Goal: Check status: Check status

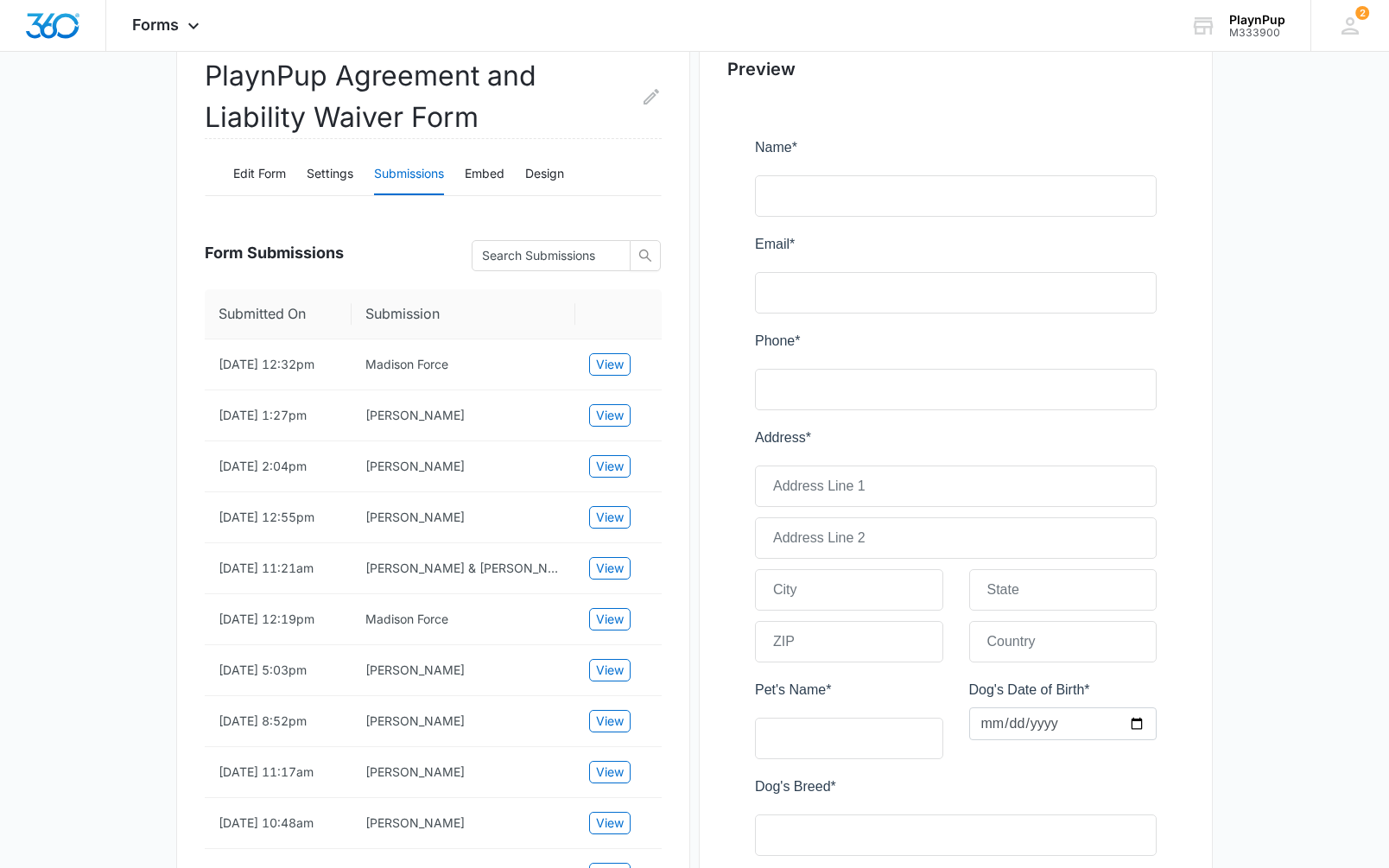
scroll to position [1, 0]
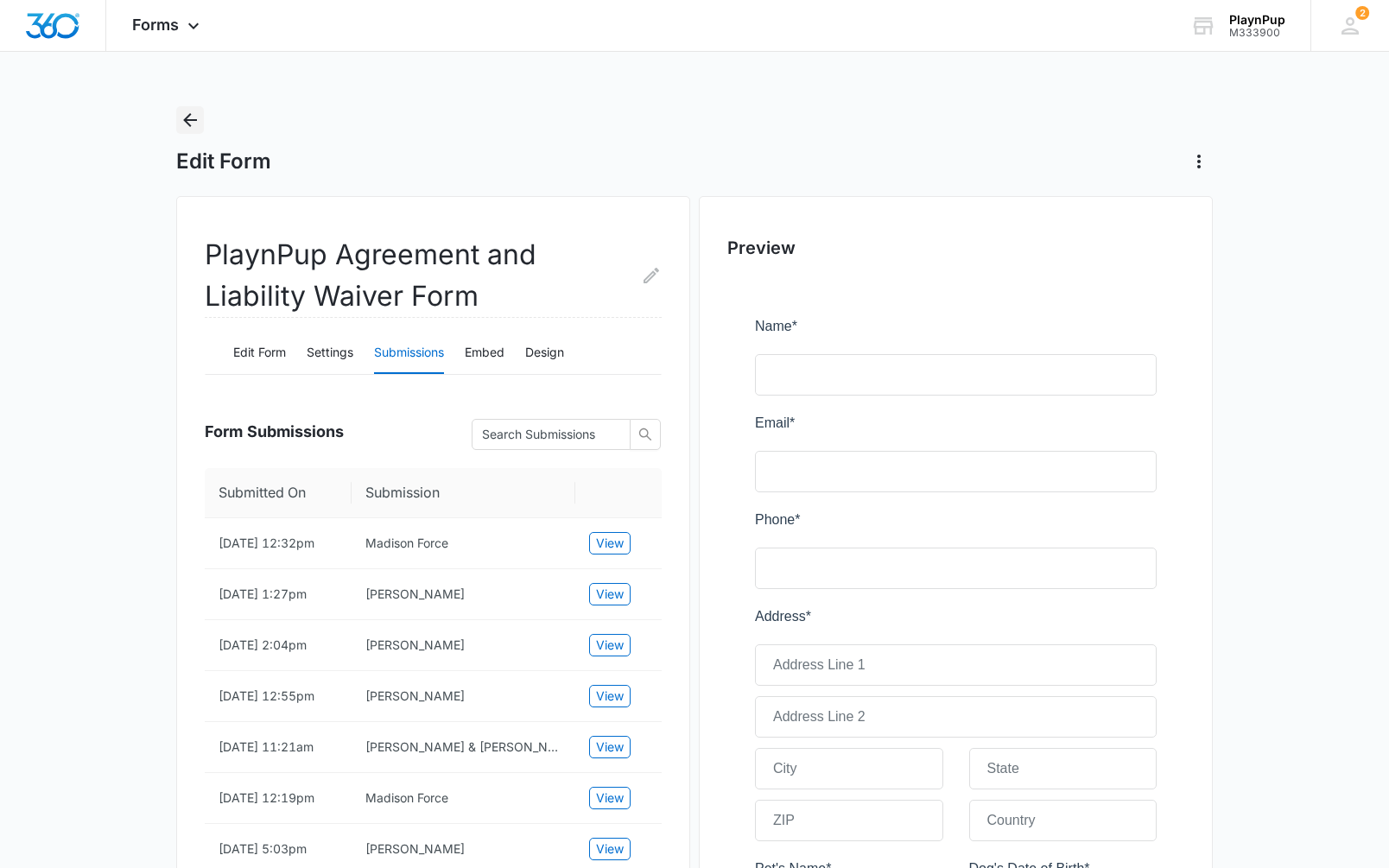
click at [193, 121] on icon "Back" at bounding box center [190, 120] width 14 height 14
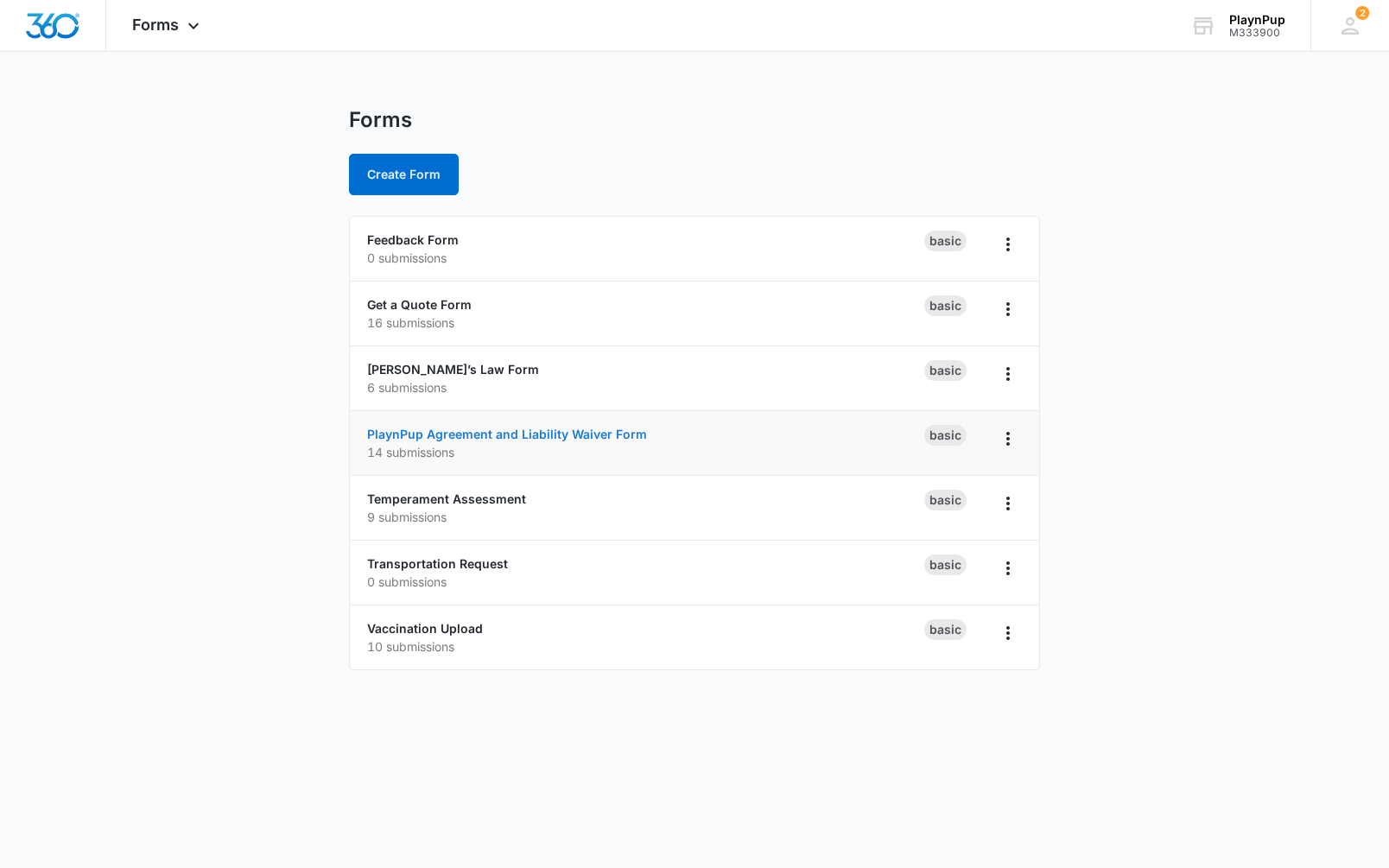
click at [442, 441] on link "PlaynPup Agreement and Liability Waiver Form" at bounding box center [507, 434] width 280 height 15
click at [430, 453] on p "14 submissions" at bounding box center [645, 453] width 557 height 19
click at [414, 441] on link "PlaynPup Agreement and Liability Waiver Form" at bounding box center [507, 434] width 280 height 15
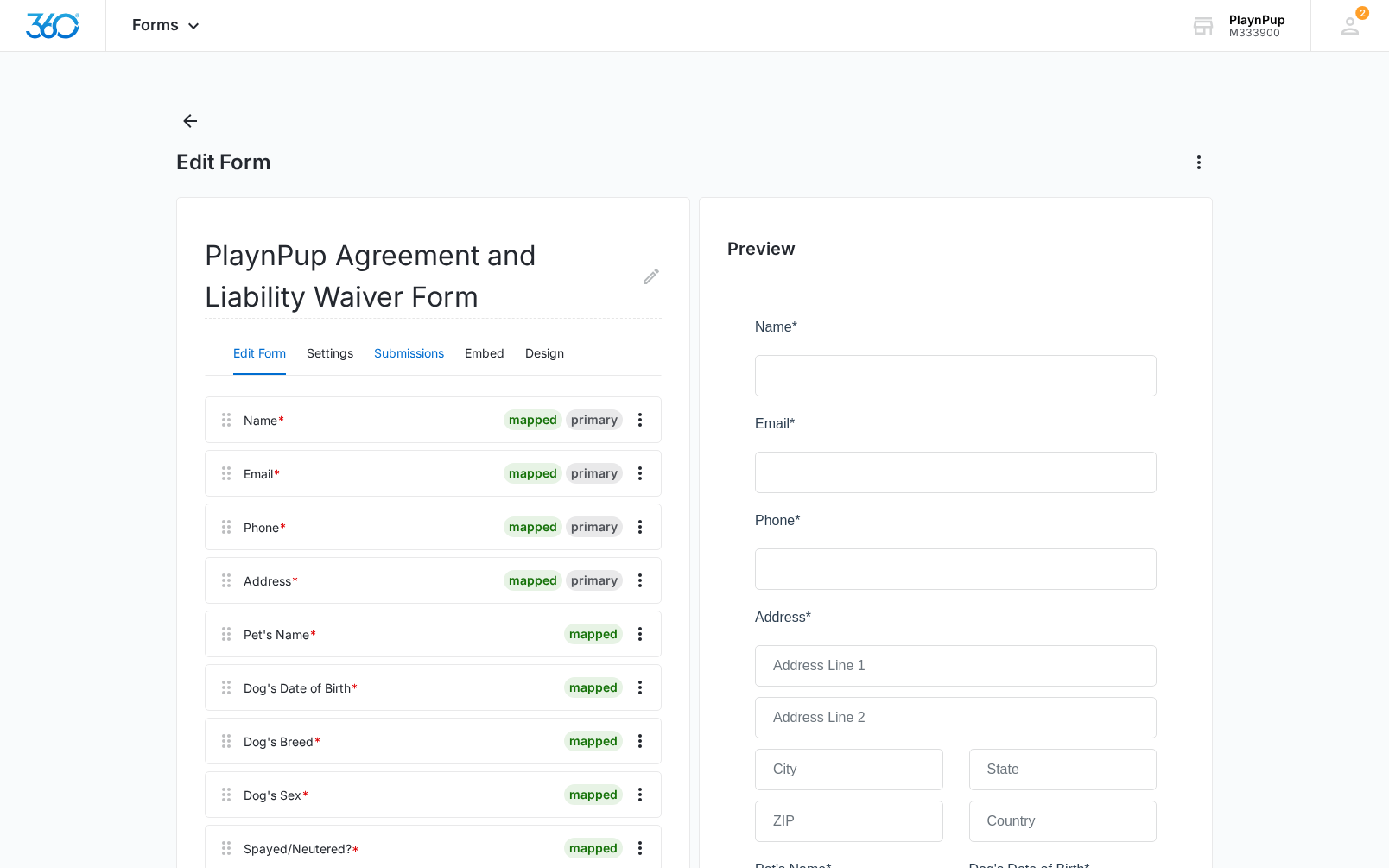
click at [414, 361] on button "Submissions" at bounding box center [408, 354] width 70 height 42
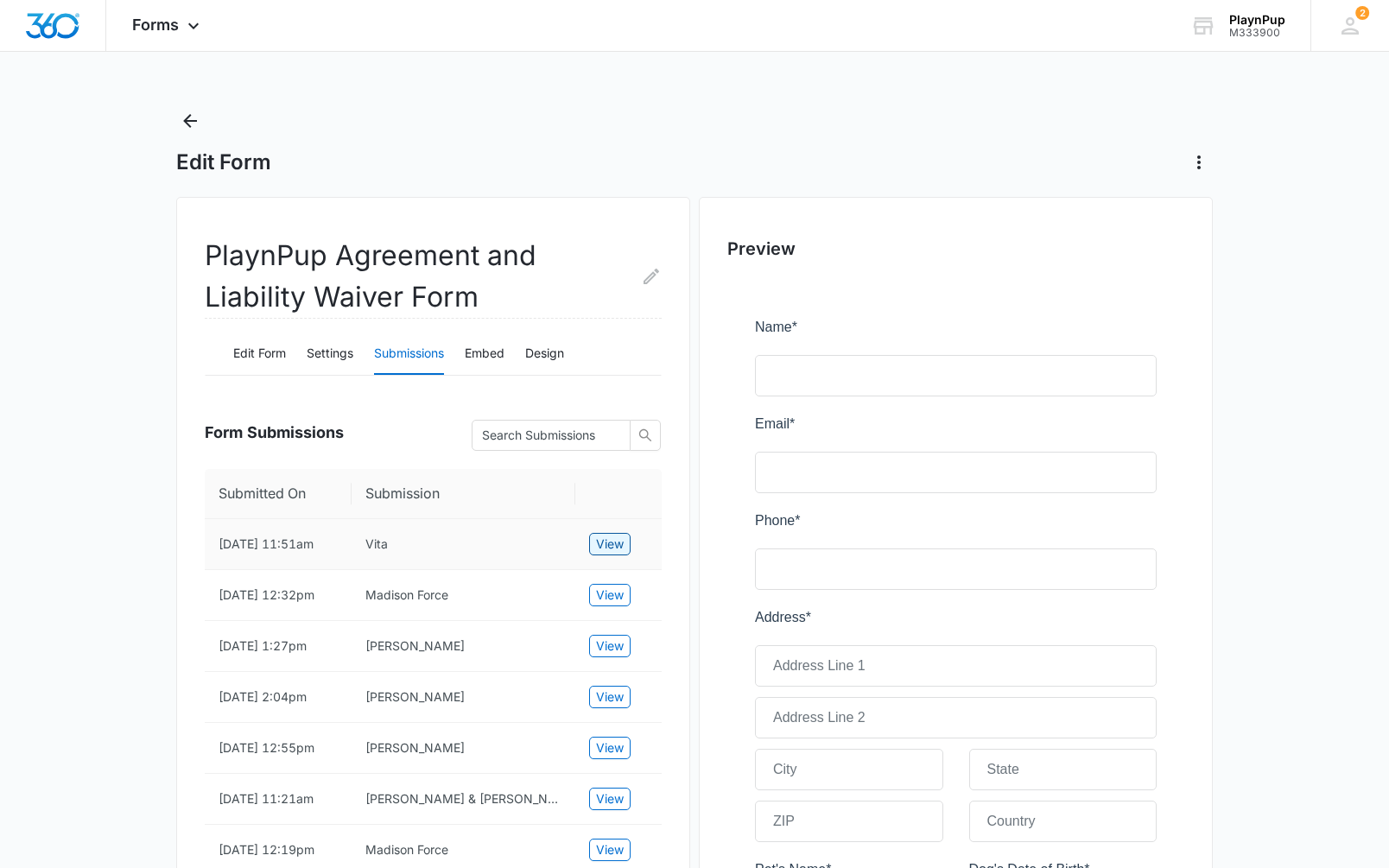
click at [614, 546] on span "View" at bounding box center [610, 544] width 28 height 19
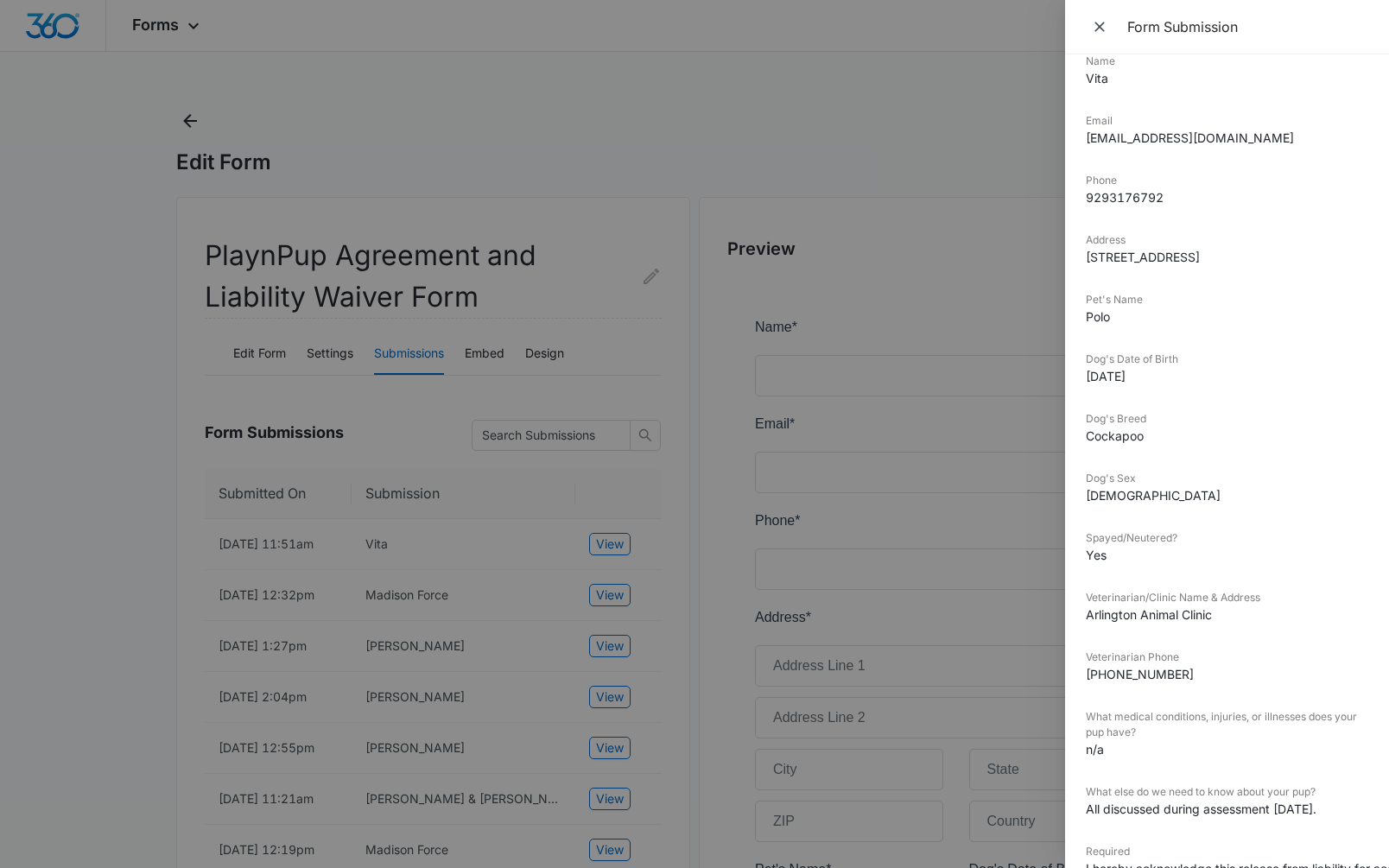
scroll to position [68, 0]
click at [260, 134] on div at bounding box center [694, 434] width 1389 height 868
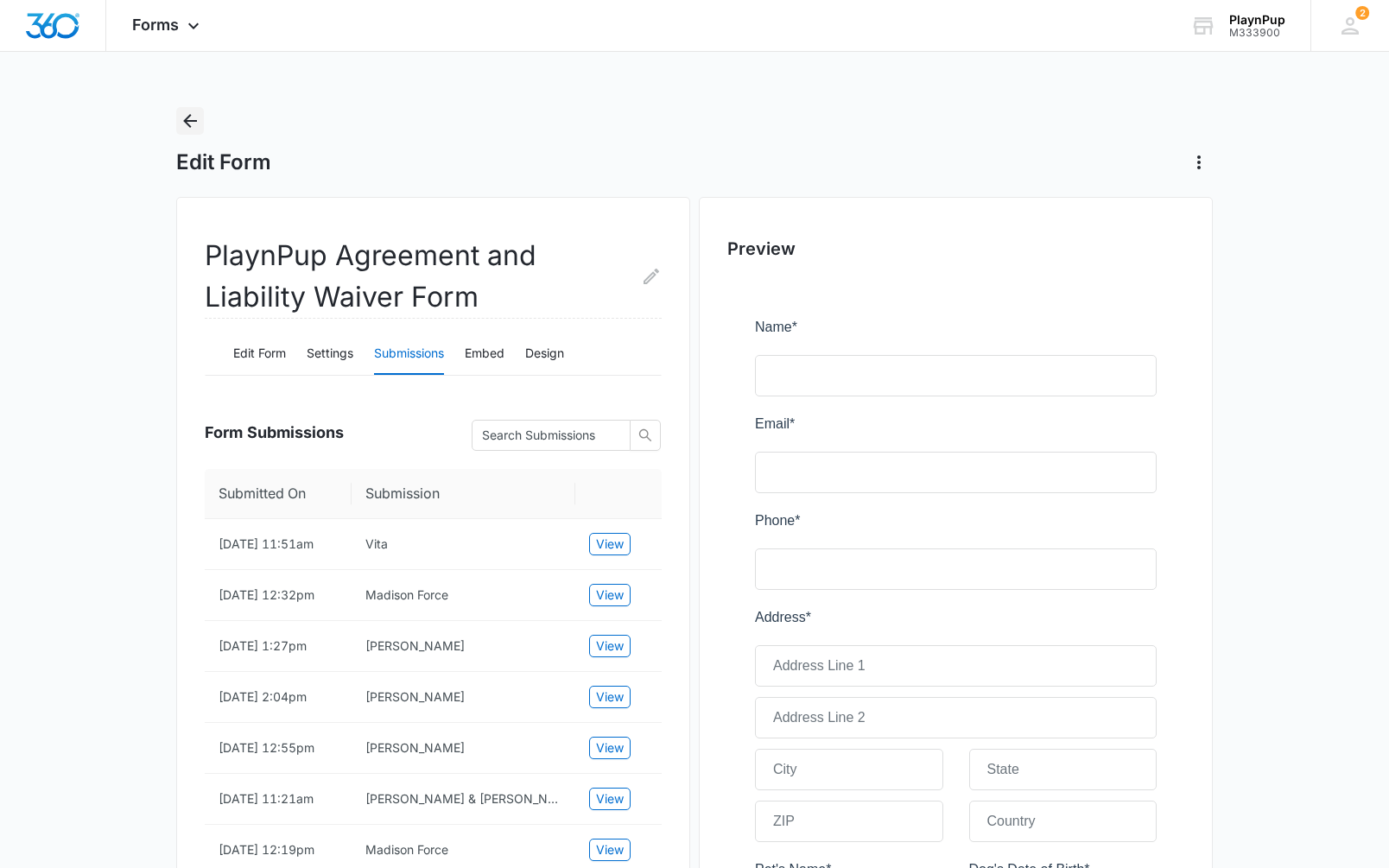
click at [190, 120] on icon "Back" at bounding box center [190, 121] width 14 height 14
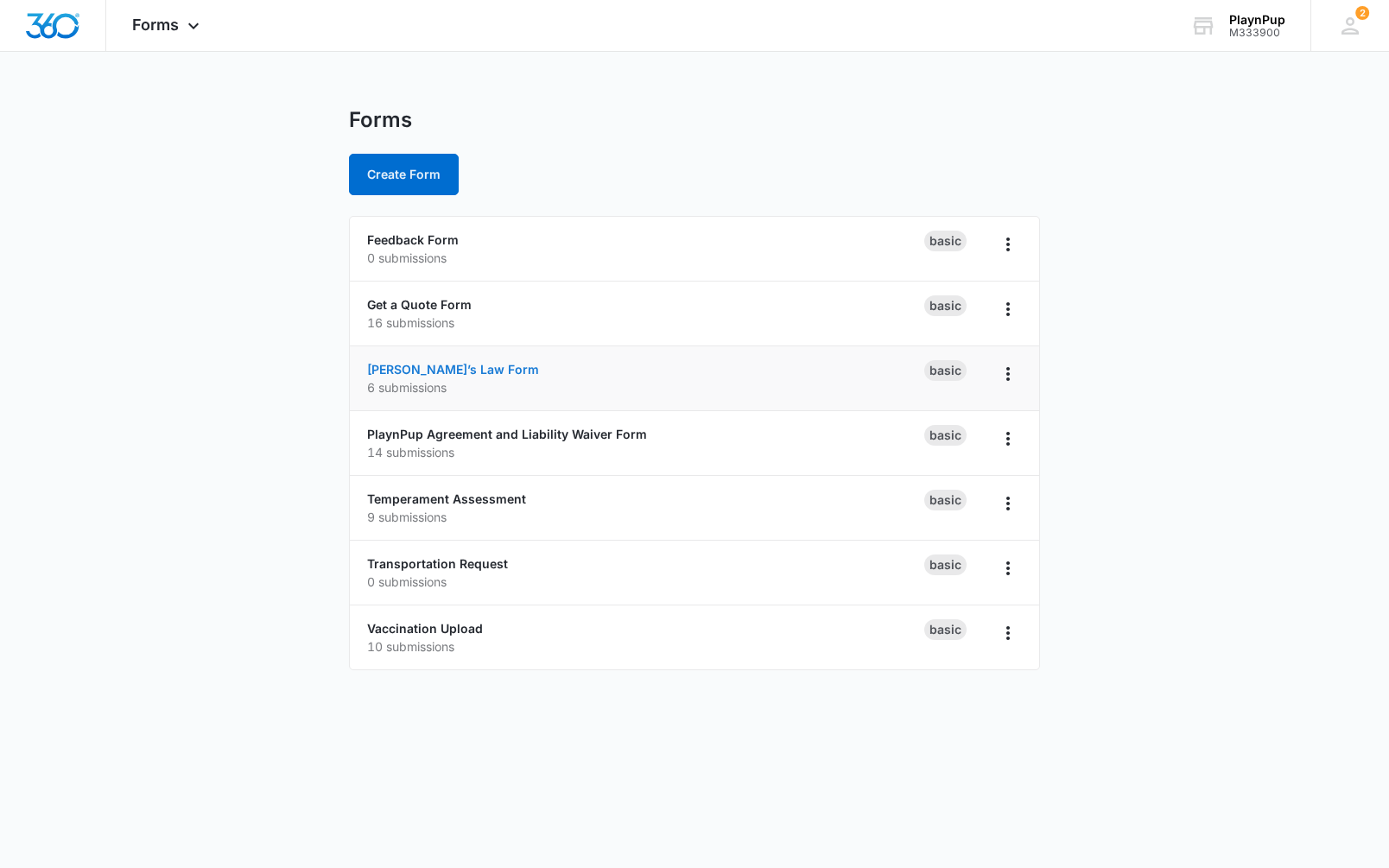
click at [417, 372] on link "[PERSON_NAME]’s Law Form" at bounding box center [453, 369] width 172 height 15
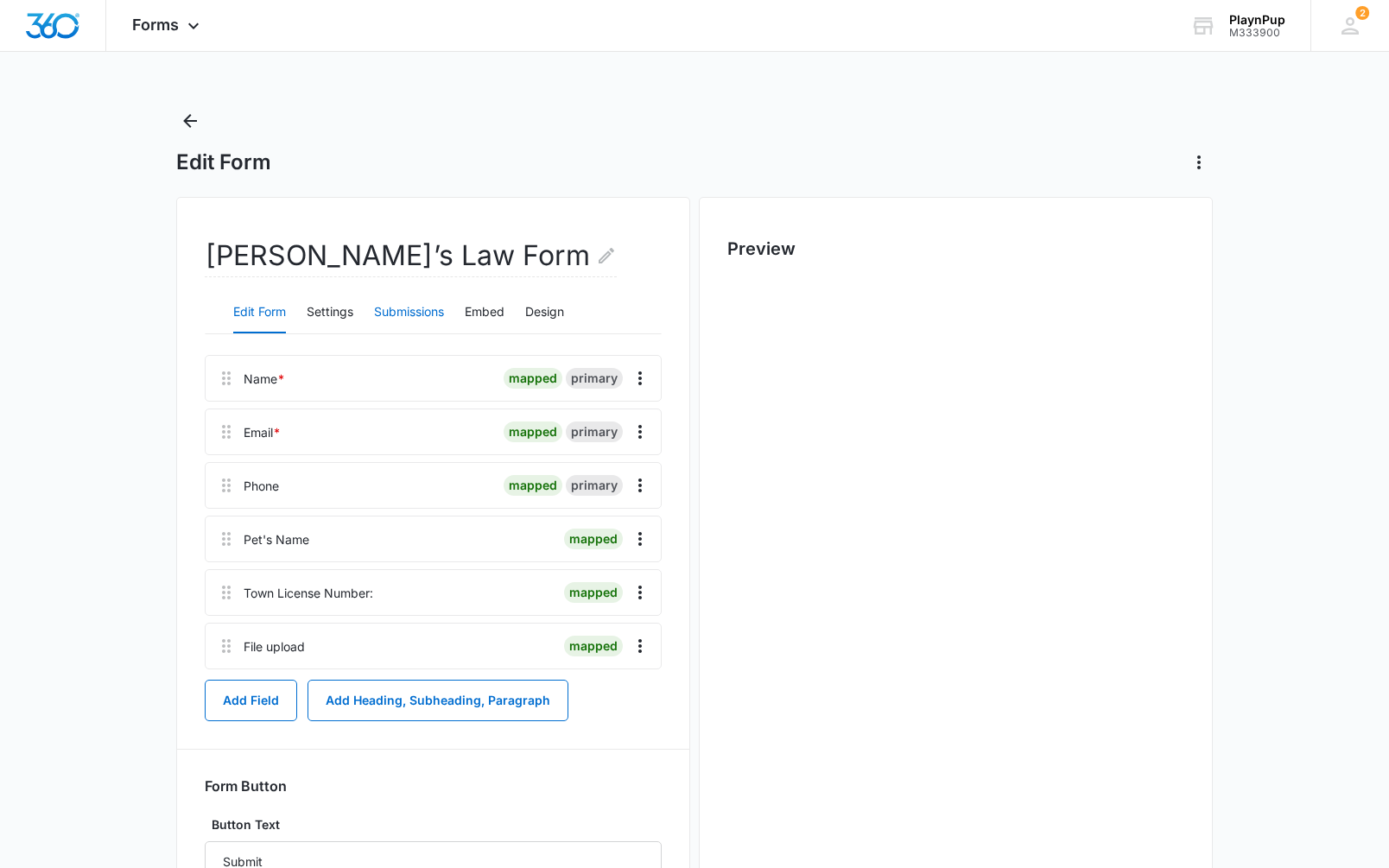
click at [393, 316] on button "Submissions" at bounding box center [408, 312] width 70 height 42
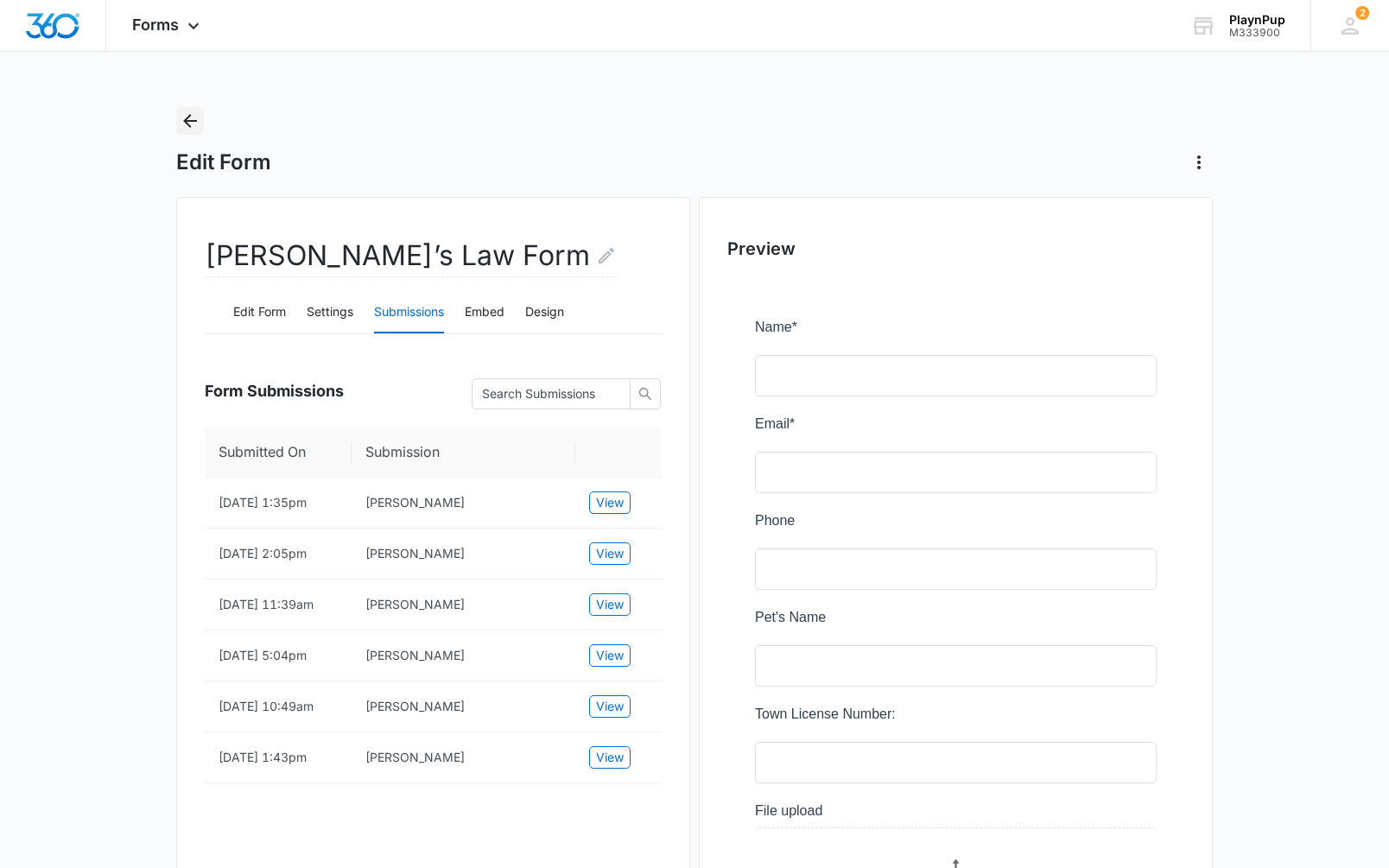
click at [190, 124] on icon "Back" at bounding box center [190, 121] width 20 height 20
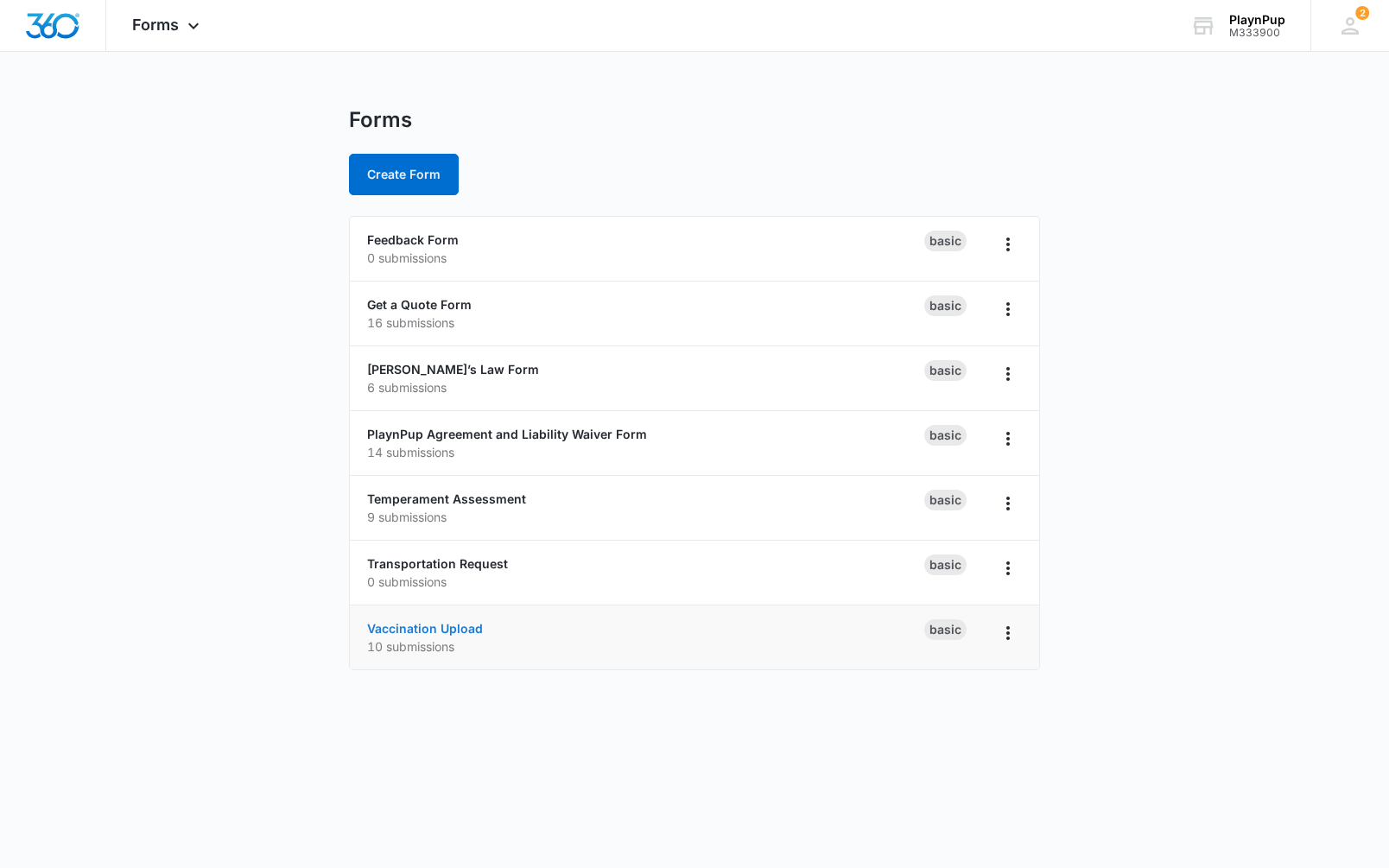
click at [417, 626] on link "Vaccination Upload" at bounding box center [425, 628] width 116 height 15
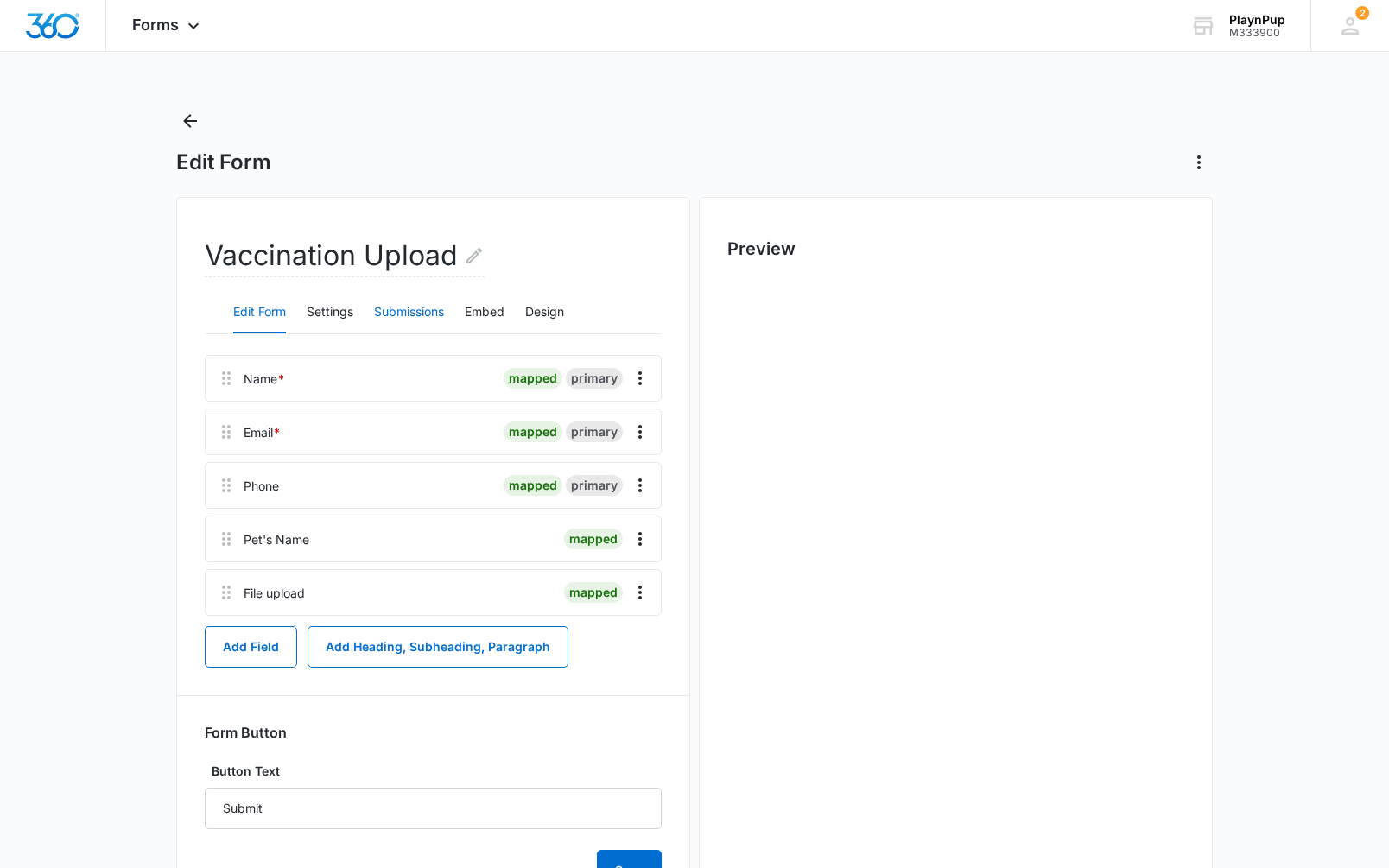
click at [396, 313] on button "Submissions" at bounding box center [408, 312] width 70 height 42
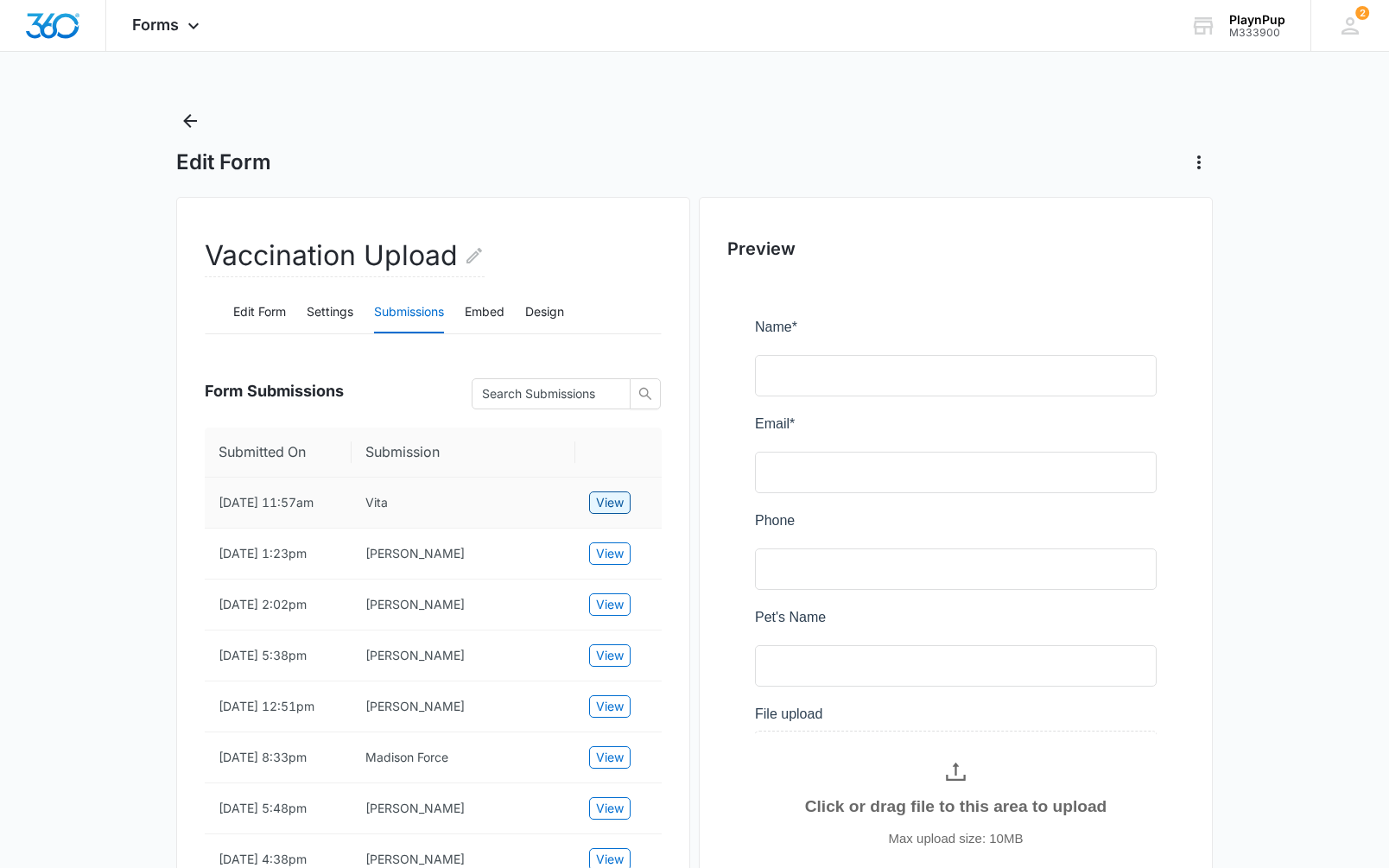
click at [605, 505] on span "View" at bounding box center [610, 503] width 28 height 19
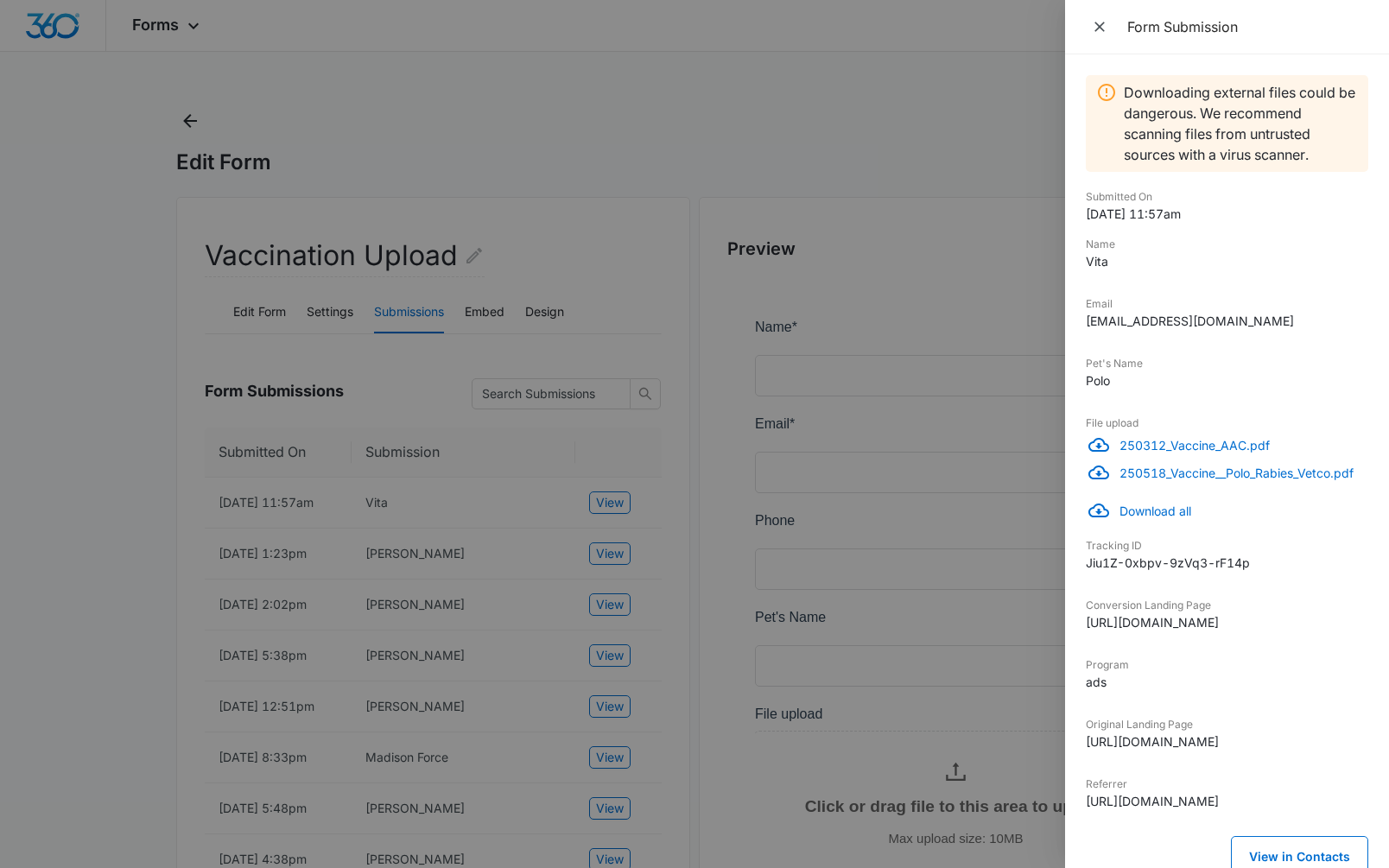
click at [1144, 515] on p "Download all" at bounding box center [1244, 511] width 249 height 19
click at [599, 155] on div at bounding box center [694, 434] width 1389 height 868
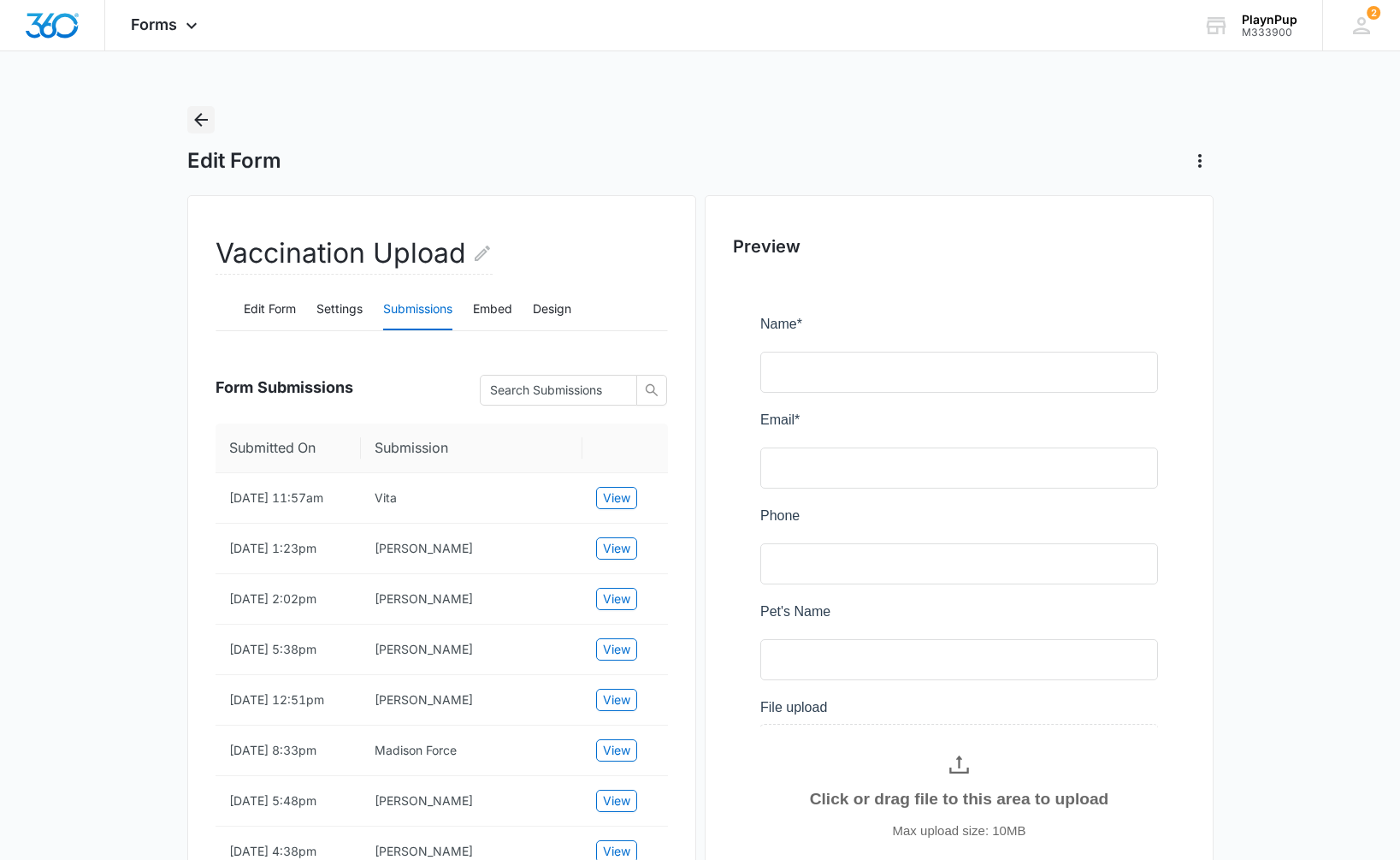
click at [199, 122] on icon "Back" at bounding box center [201, 120] width 20 height 20
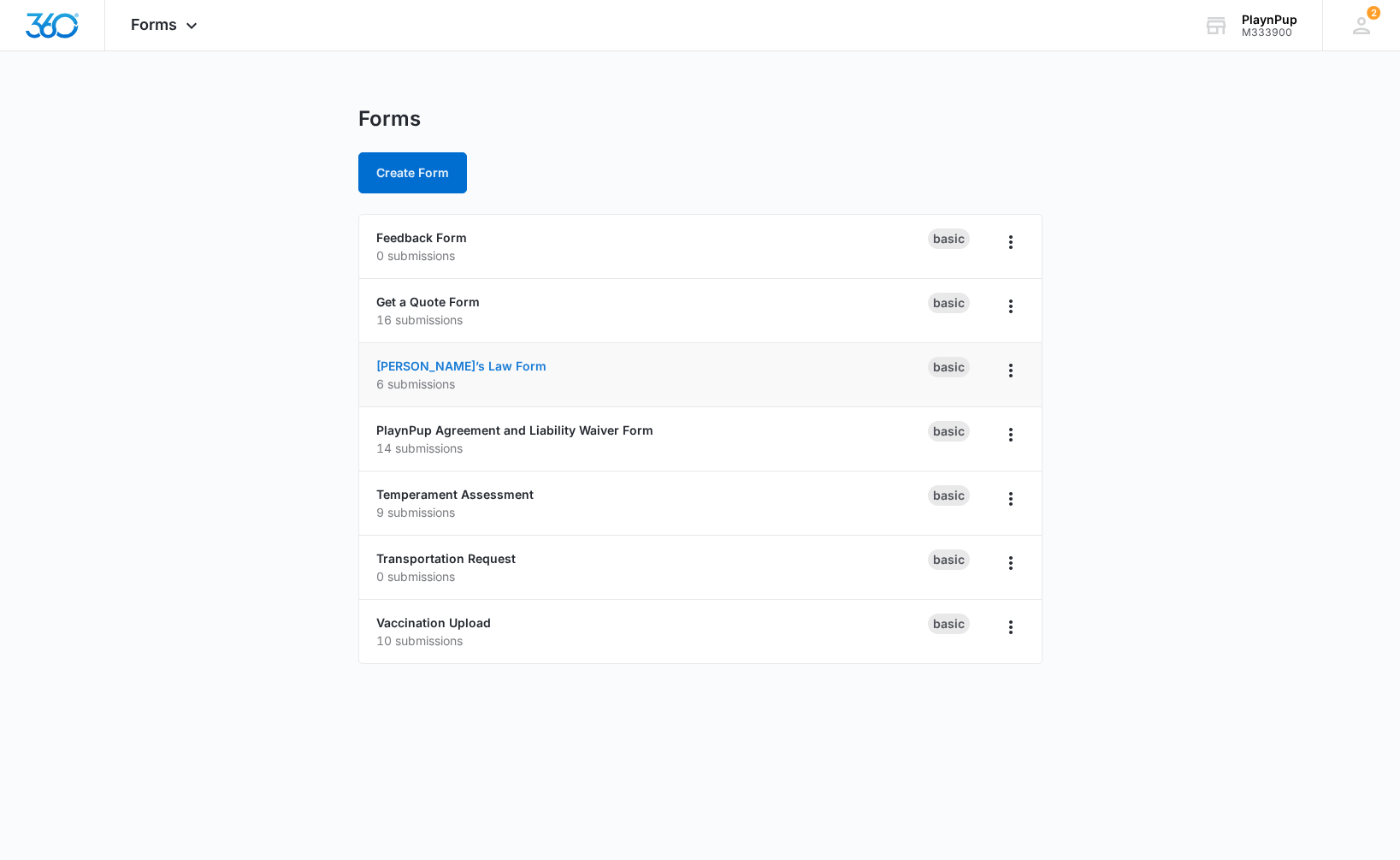
click at [430, 368] on link "[PERSON_NAME]’s Law Form" at bounding box center [461, 366] width 170 height 15
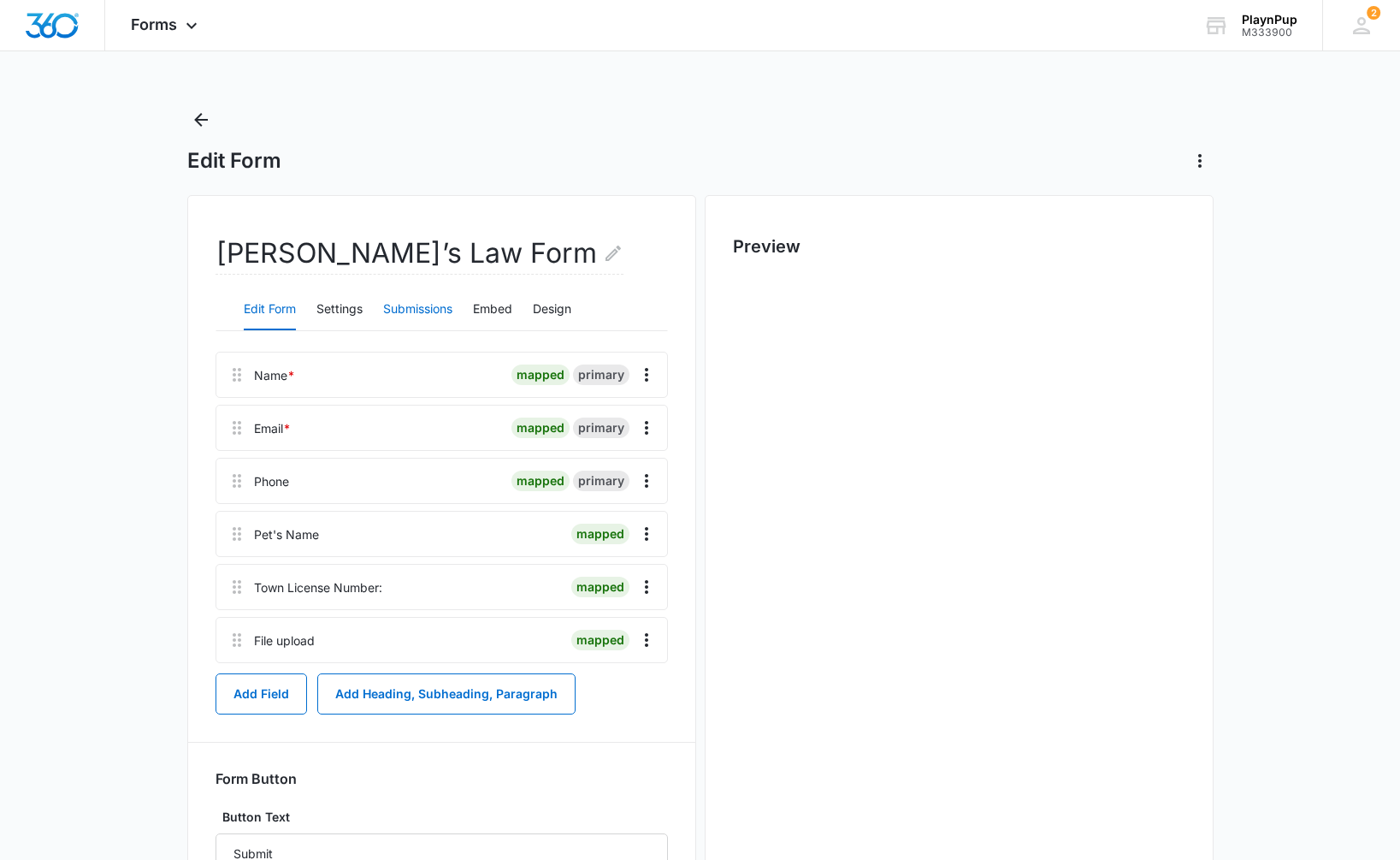
click at [411, 310] on button "Submissions" at bounding box center [417, 309] width 69 height 41
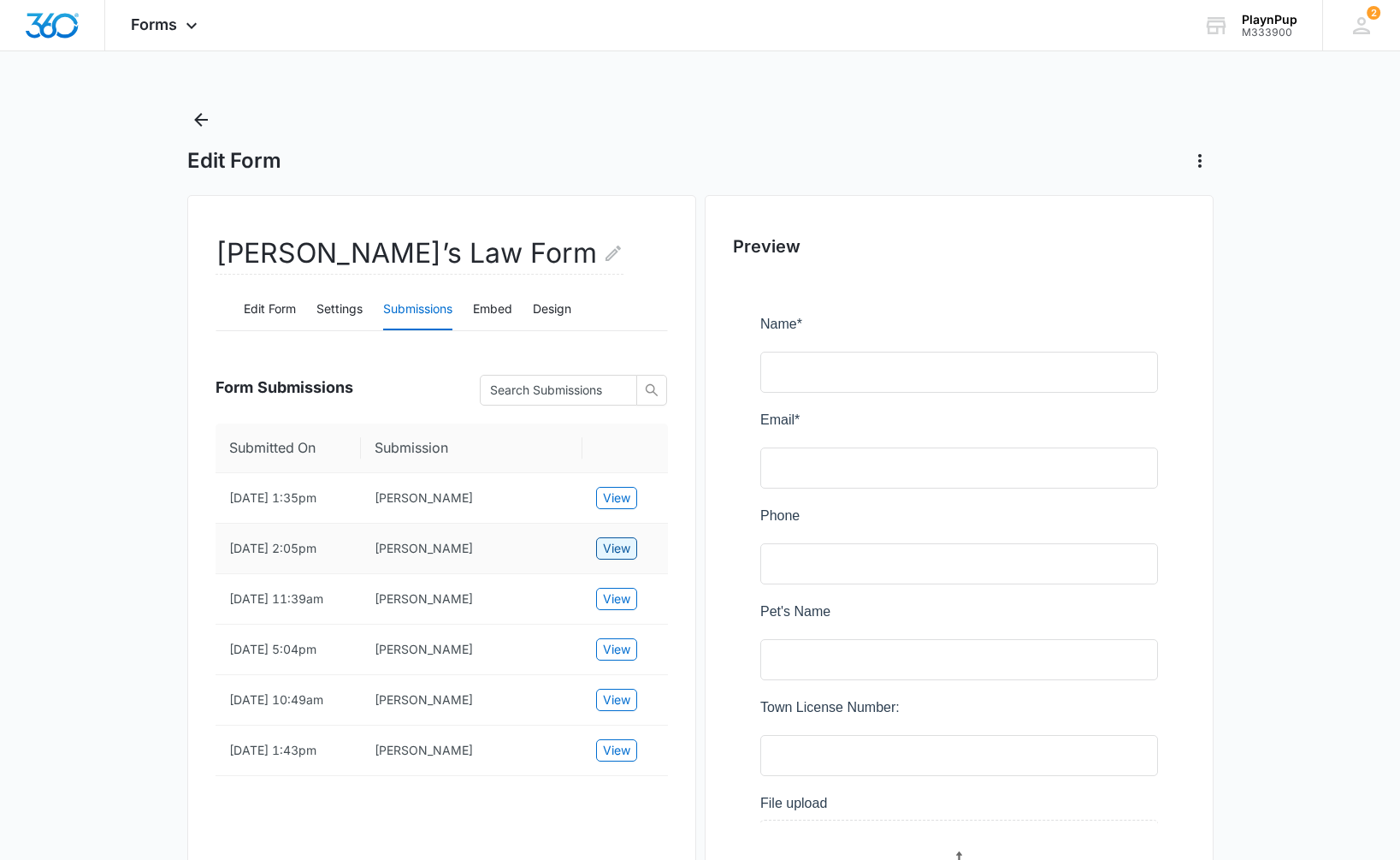
click at [611, 552] on span "View" at bounding box center [617, 548] width 28 height 18
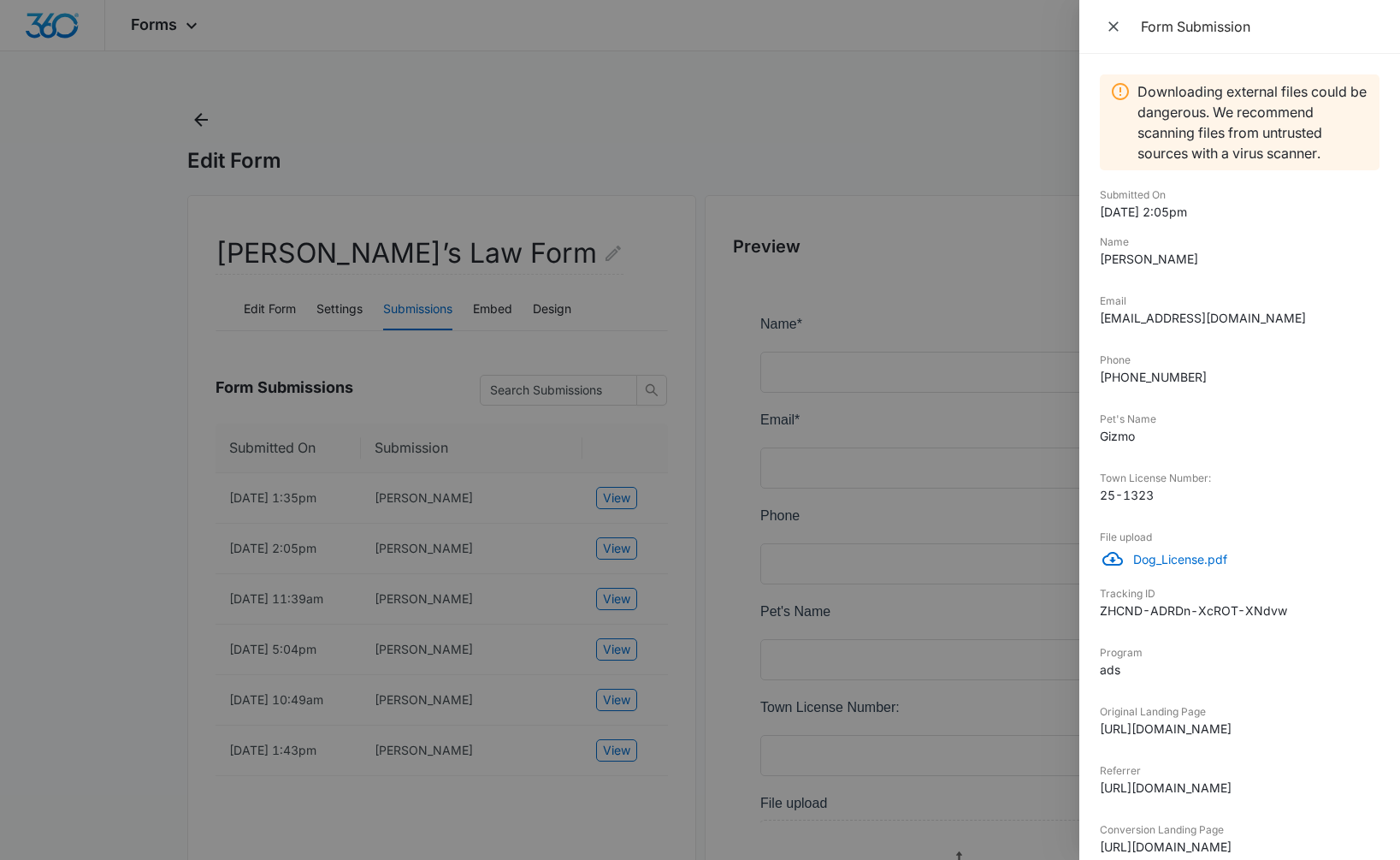
click at [1184, 563] on p "Dog_License.pdf" at bounding box center [1256, 560] width 247 height 18
click at [481, 464] on div at bounding box center [700, 430] width 1400 height 860
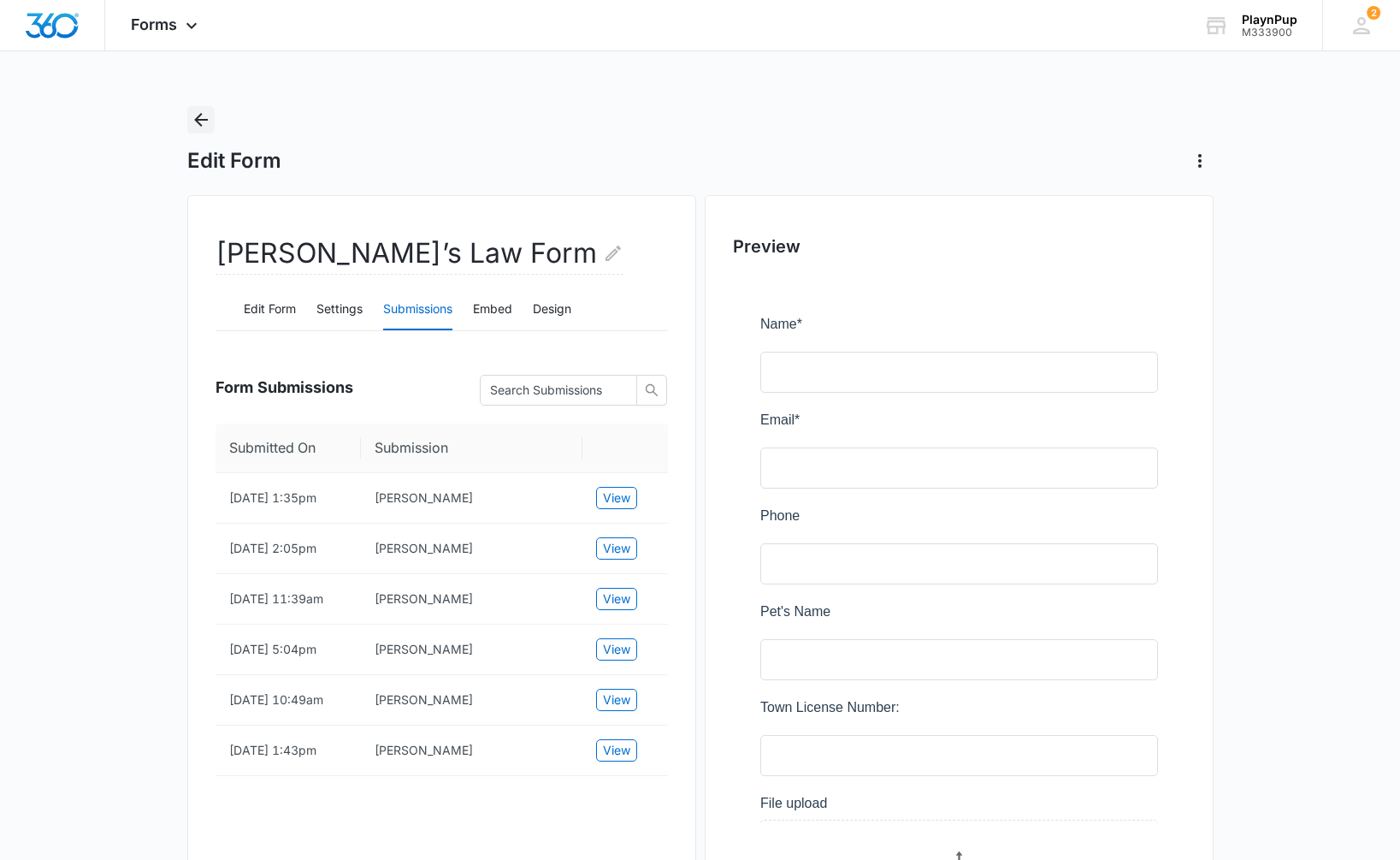
click at [203, 122] on icon "Back" at bounding box center [201, 120] width 20 height 20
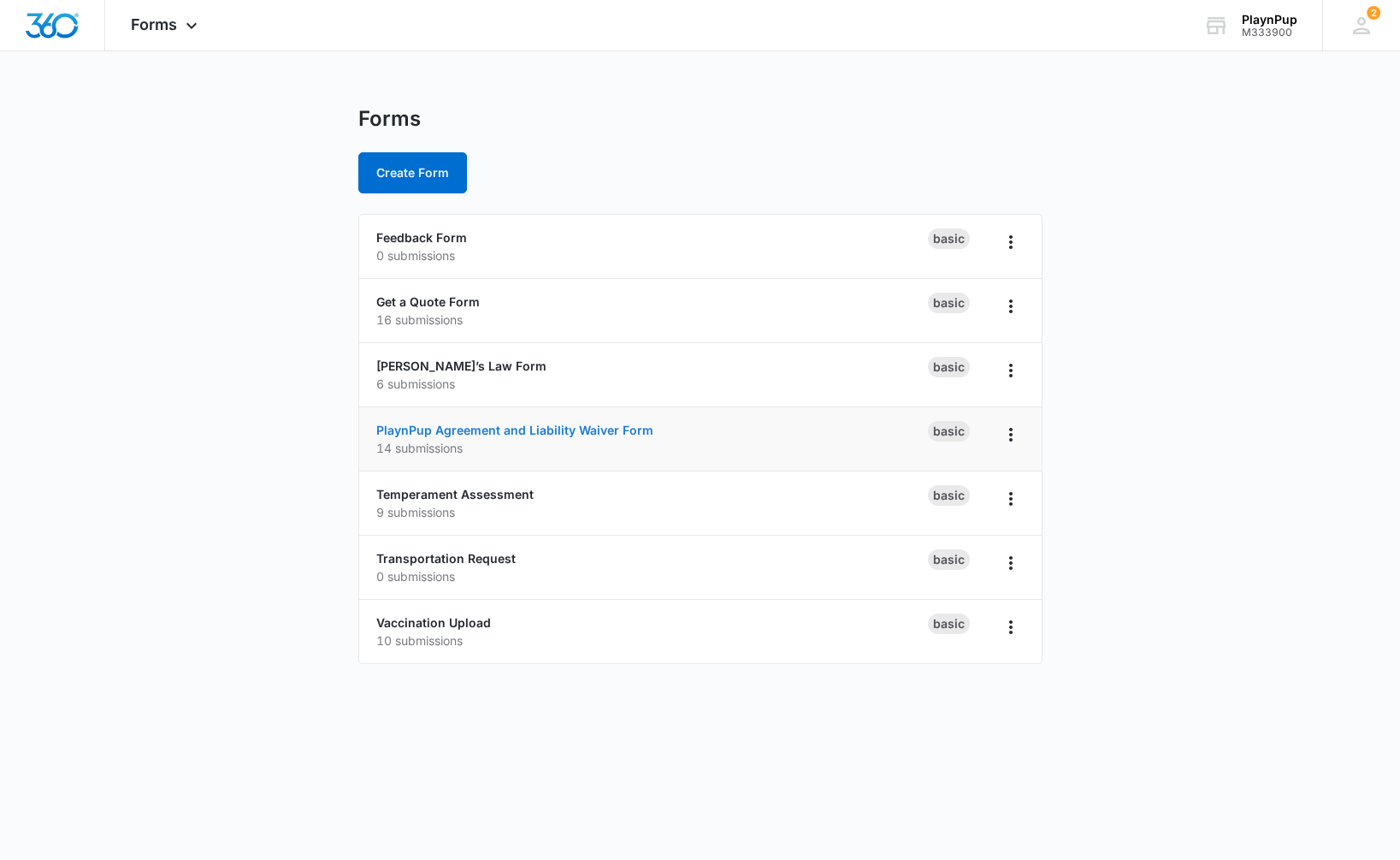
click at [465, 433] on link "PlaynPup Agreement and Liability Waiver Form" at bounding box center [515, 430] width 277 height 15
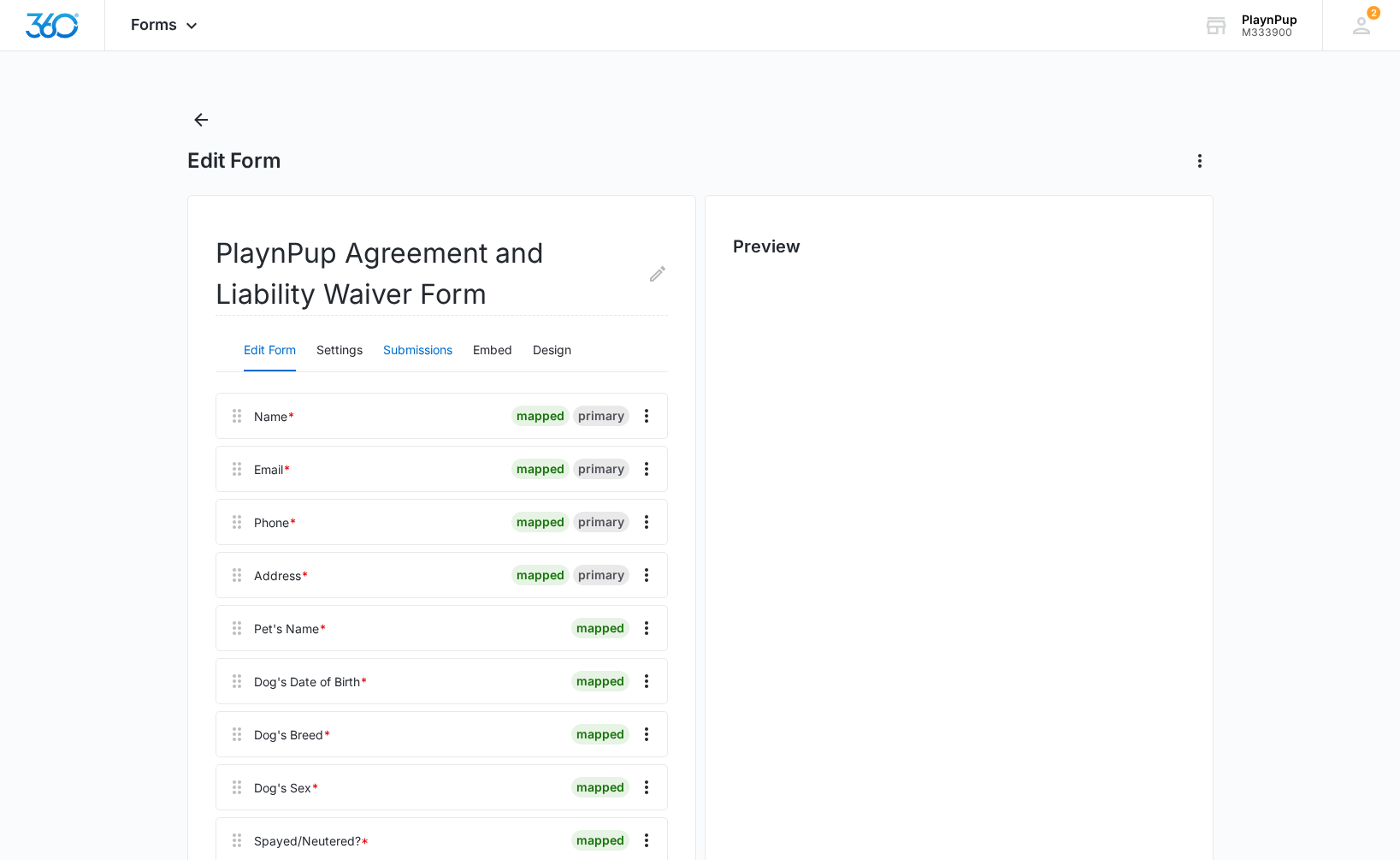
click at [400, 350] on button "Submissions" at bounding box center [417, 351] width 69 height 41
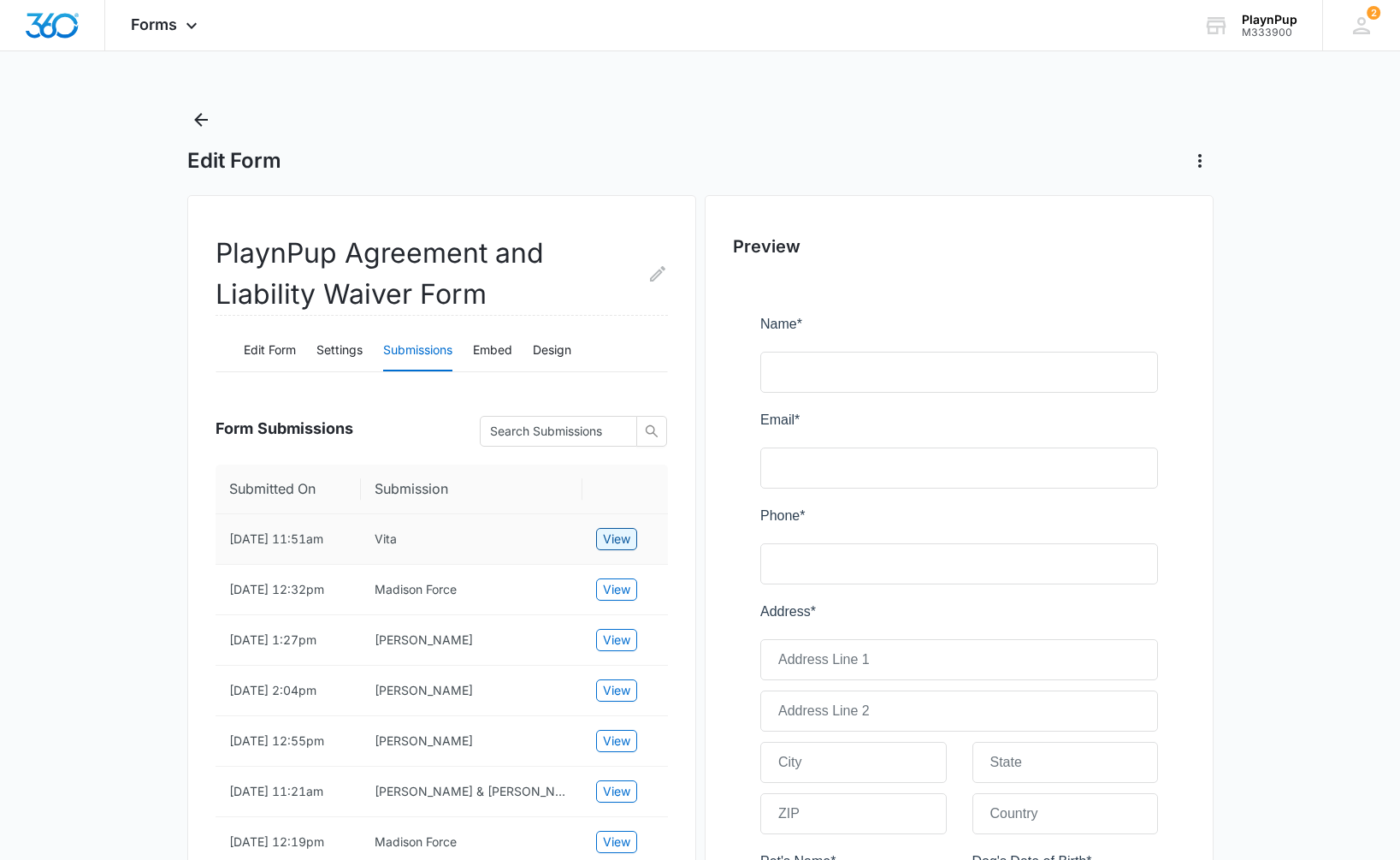
click at [618, 540] on span "View" at bounding box center [617, 539] width 28 height 18
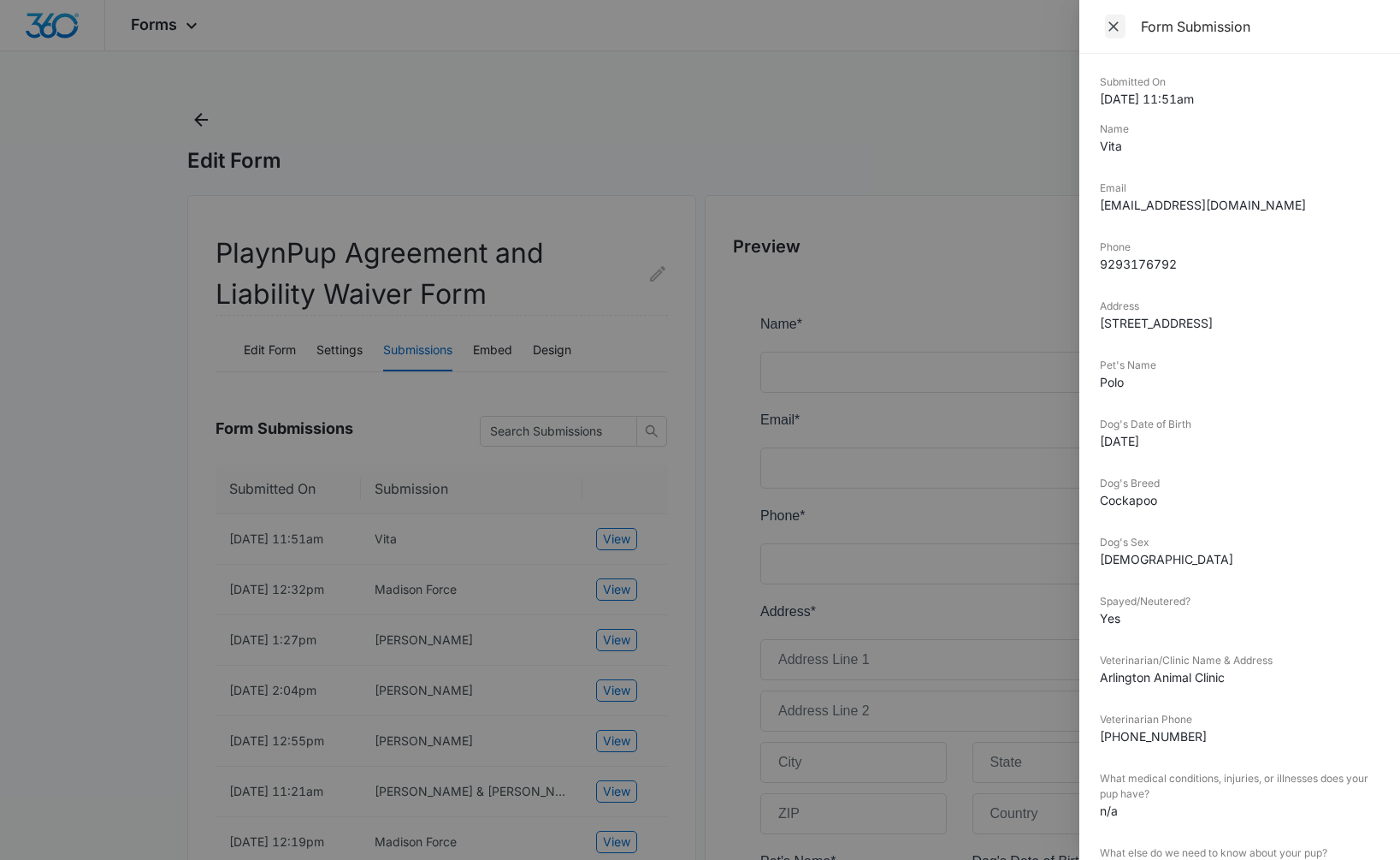
click at [1117, 29] on icon "Close" at bounding box center [1113, 26] width 10 height 10
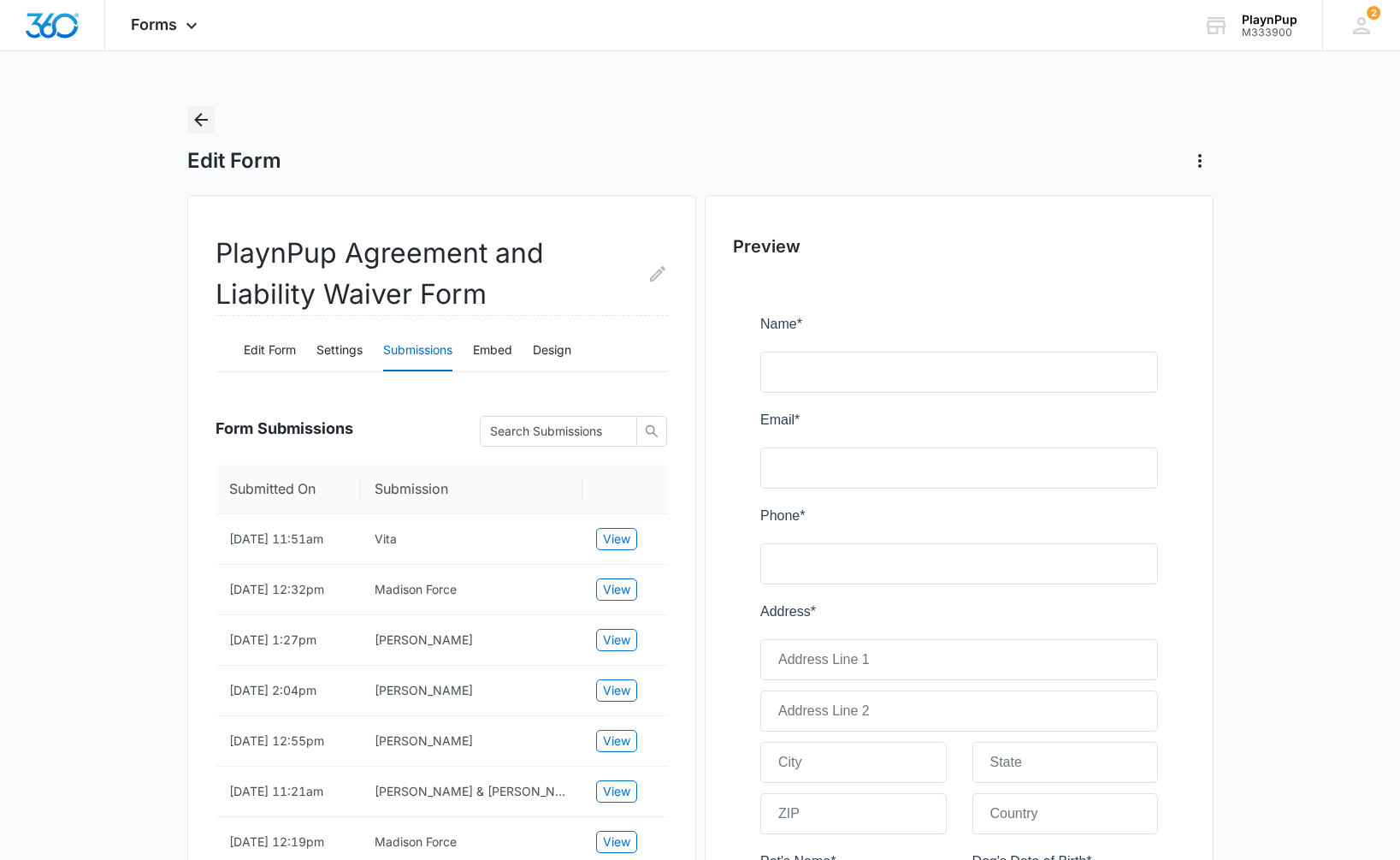
click at [194, 122] on icon "Back" at bounding box center [201, 120] width 20 height 20
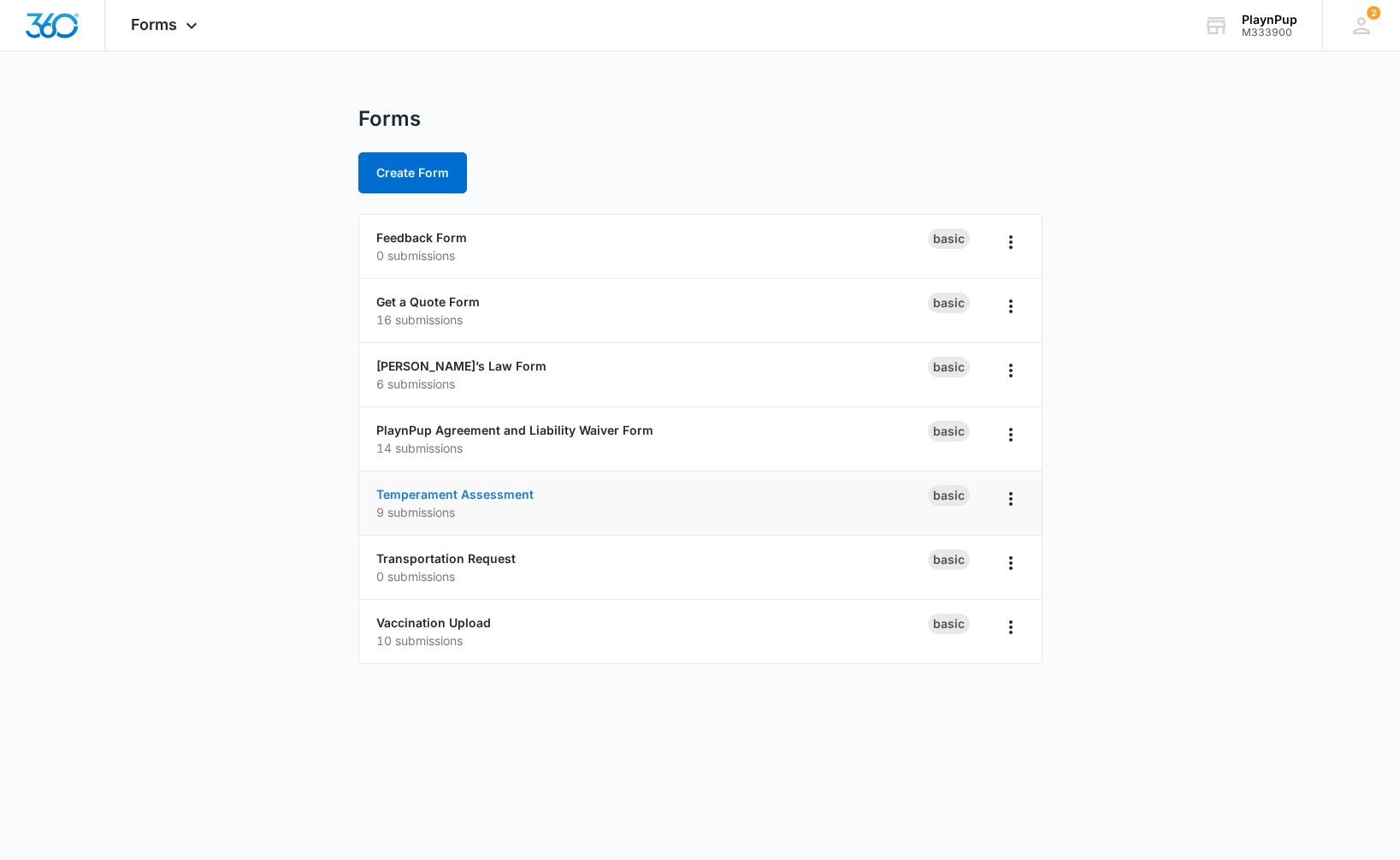
click at [480, 498] on link "Temperament Assessment" at bounding box center [455, 494] width 157 height 15
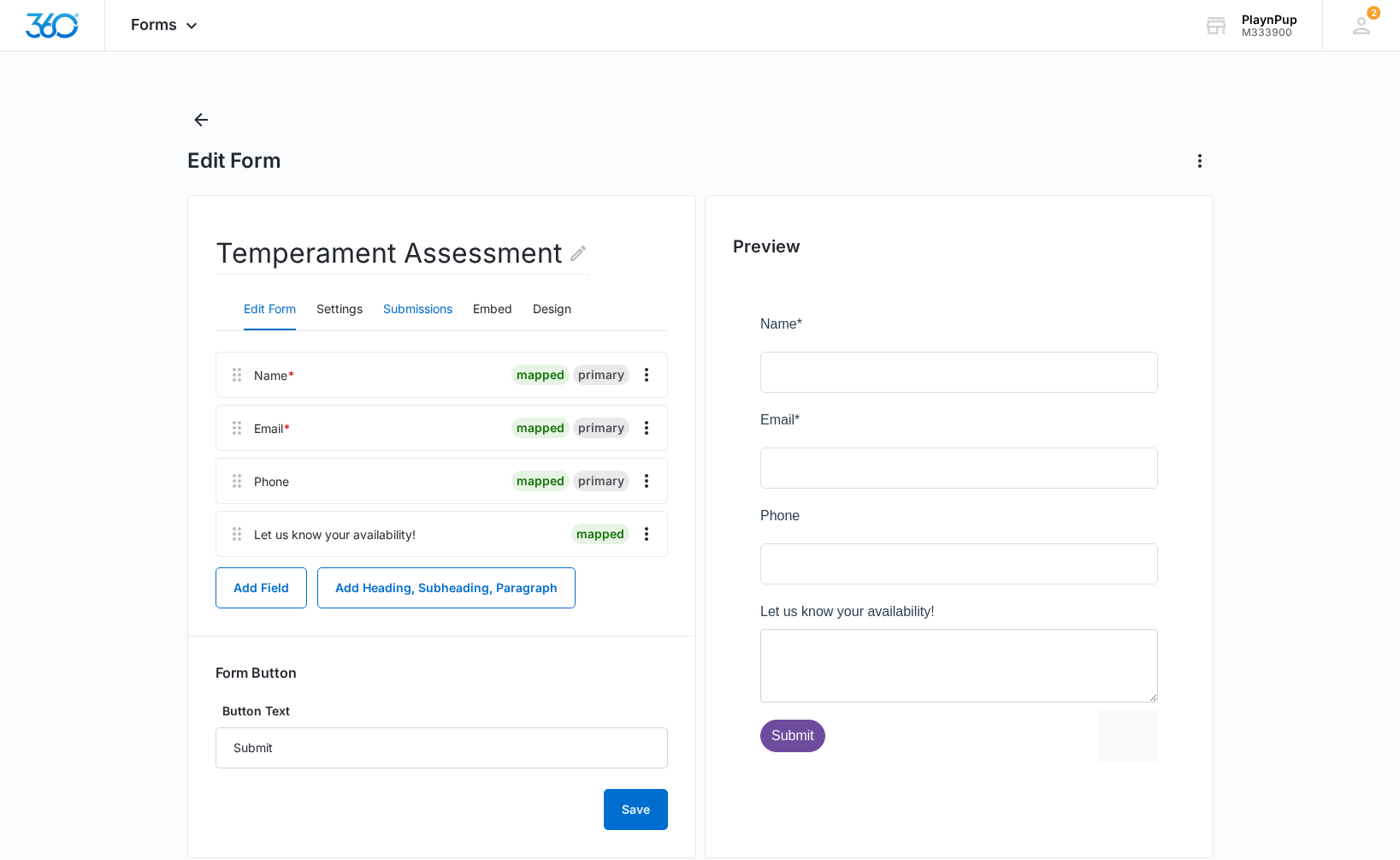
click at [438, 310] on button "Submissions" at bounding box center [417, 309] width 69 height 41
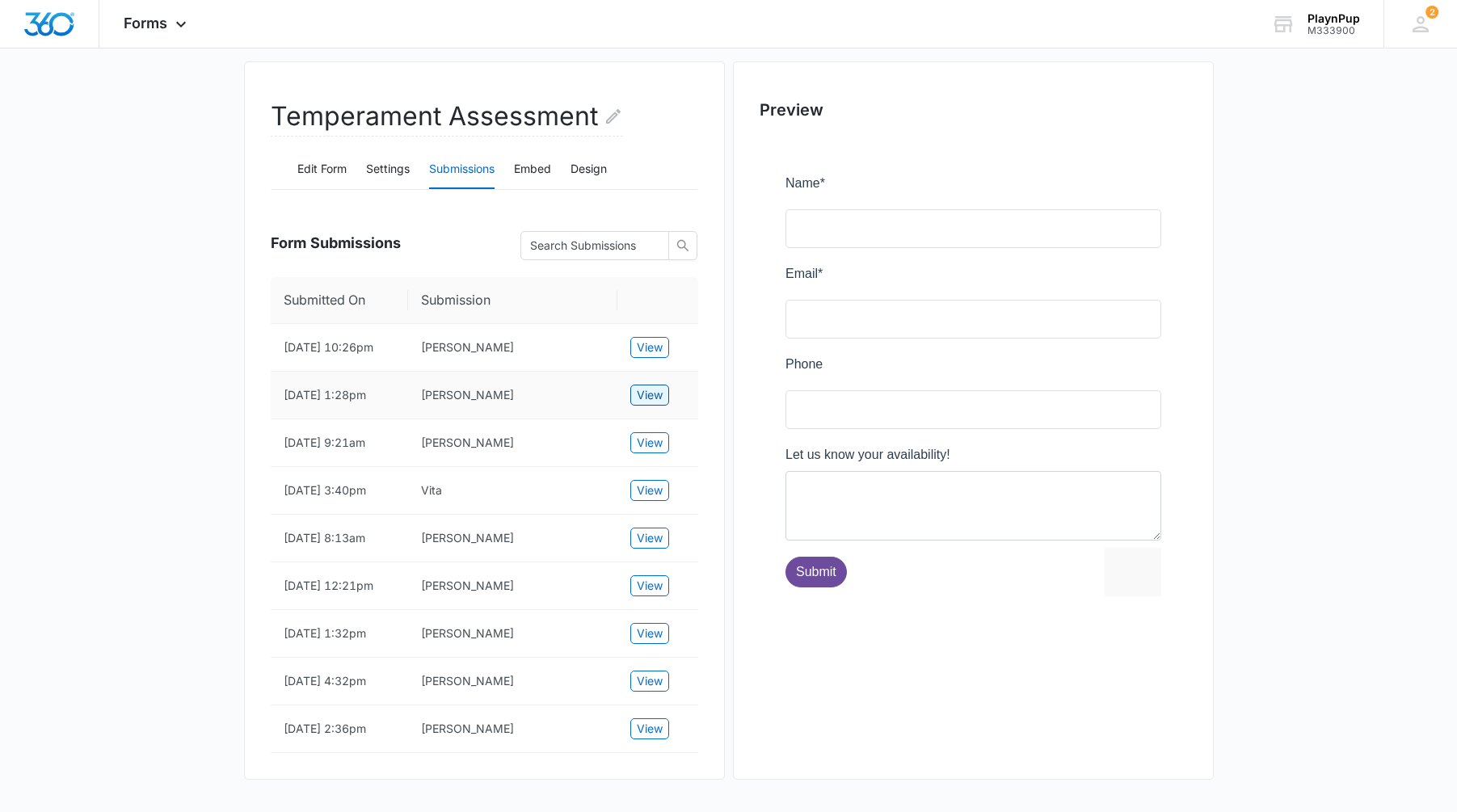
scroll to position [152, 0]
click at [642, 634] on span "View" at bounding box center [649, 633] width 26 height 17
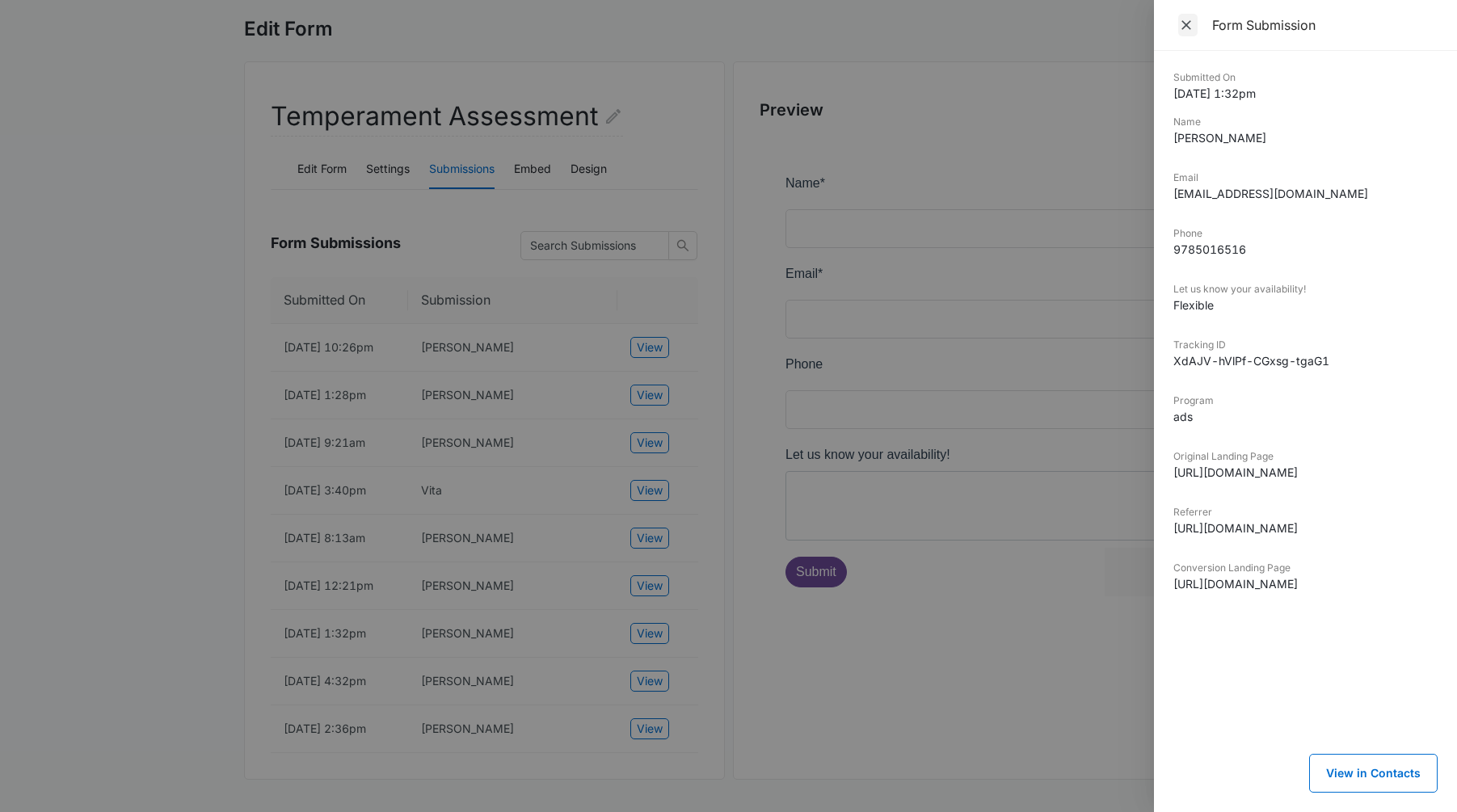
click at [1191, 25] on icon "Close" at bounding box center [1186, 25] width 17 height 17
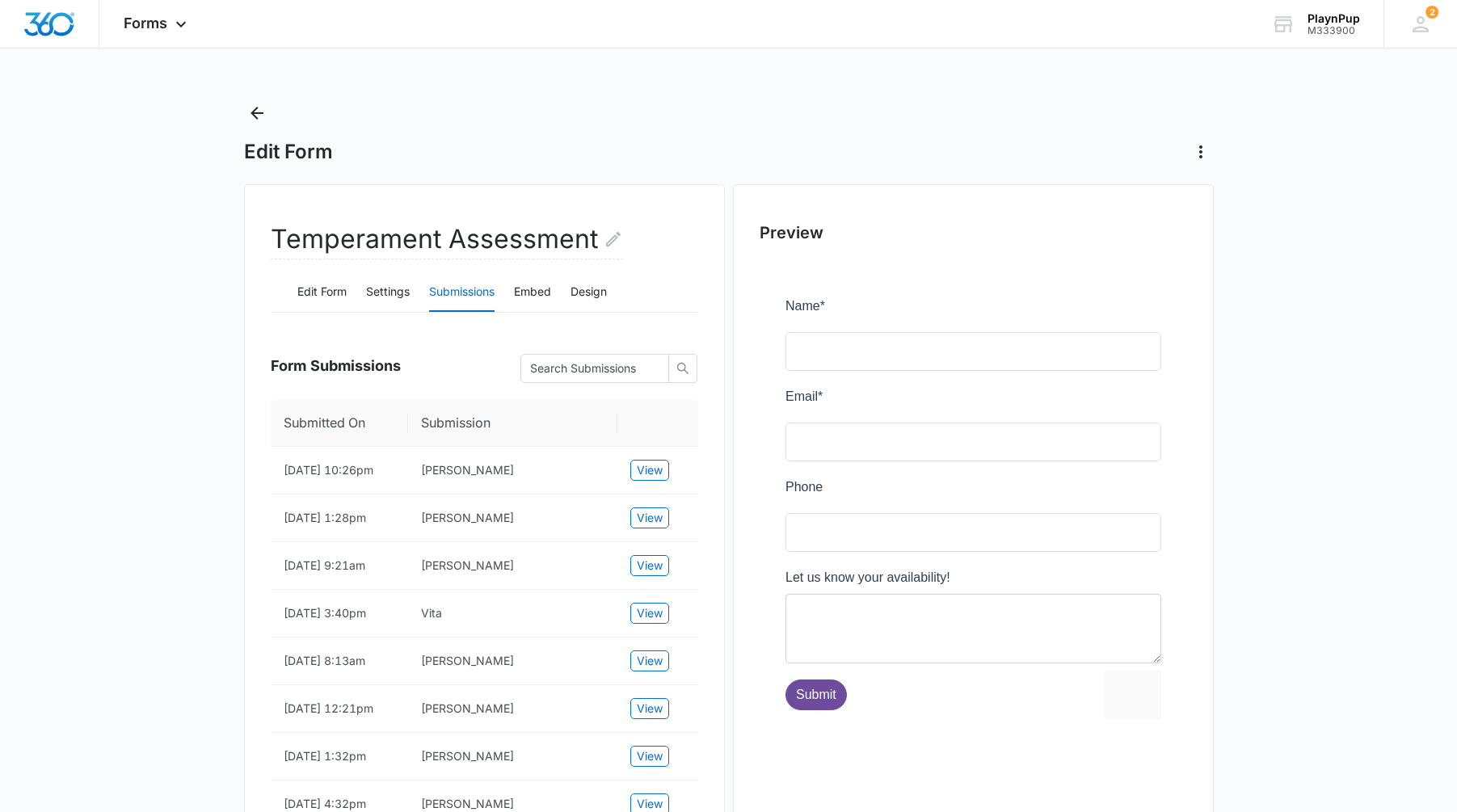
scroll to position [0, 0]
click at [253, 115] on icon "Back" at bounding box center [256, 113] width 13 height 13
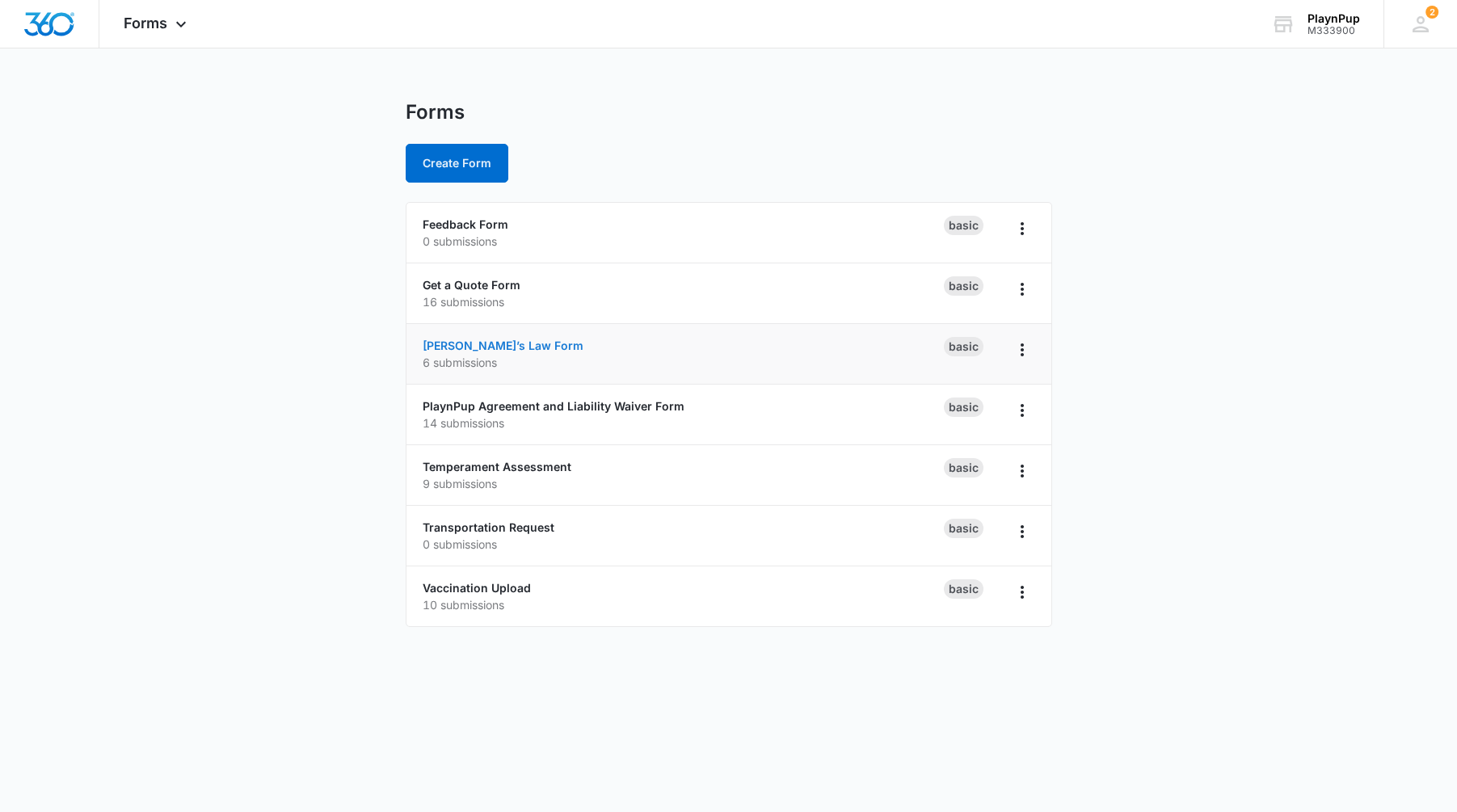
click at [478, 349] on link "[PERSON_NAME]’s Law Form" at bounding box center [502, 345] width 161 height 14
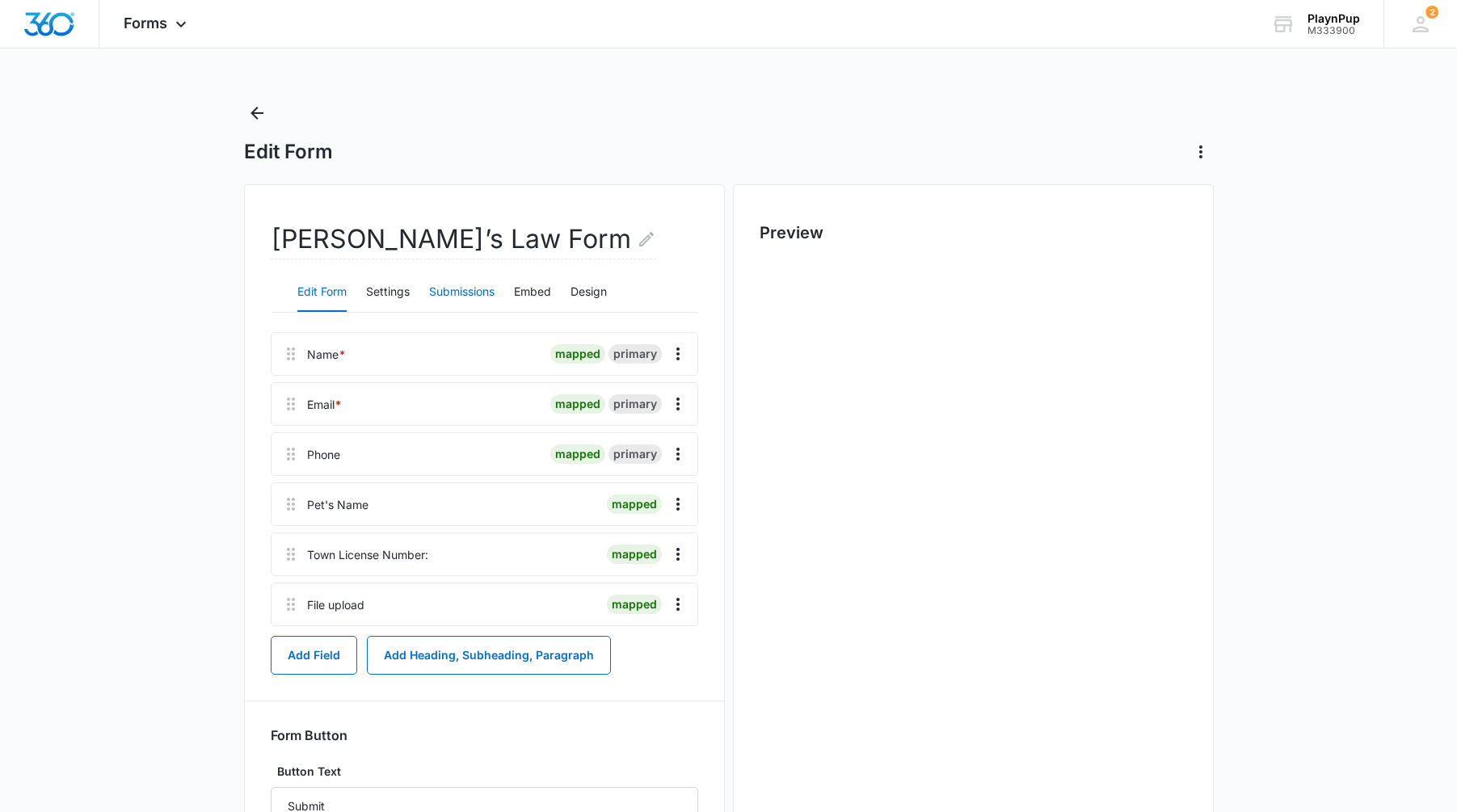
click at [449, 293] on button "Submissions" at bounding box center [461, 292] width 65 height 39
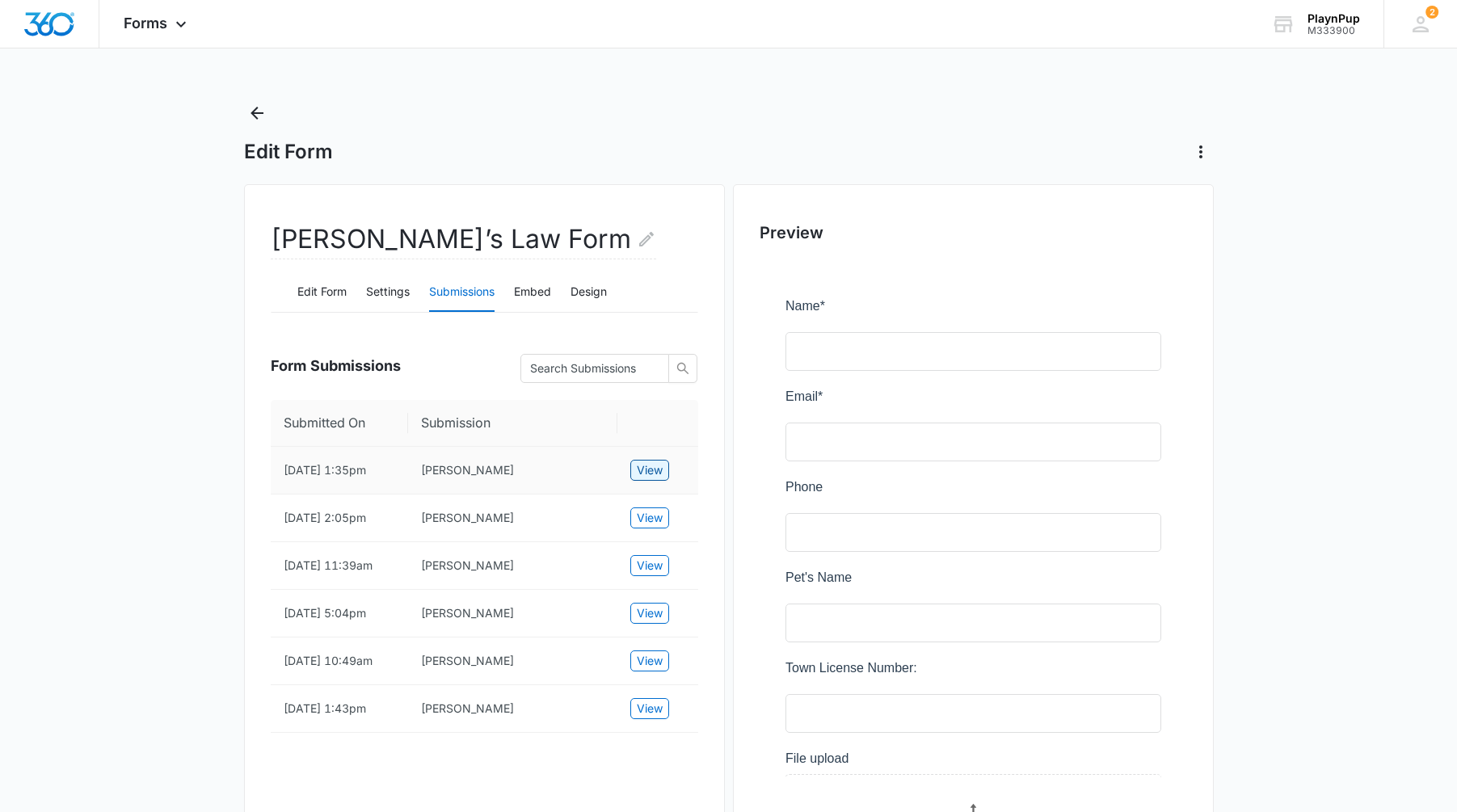
click at [658, 473] on span "View" at bounding box center [649, 470] width 26 height 17
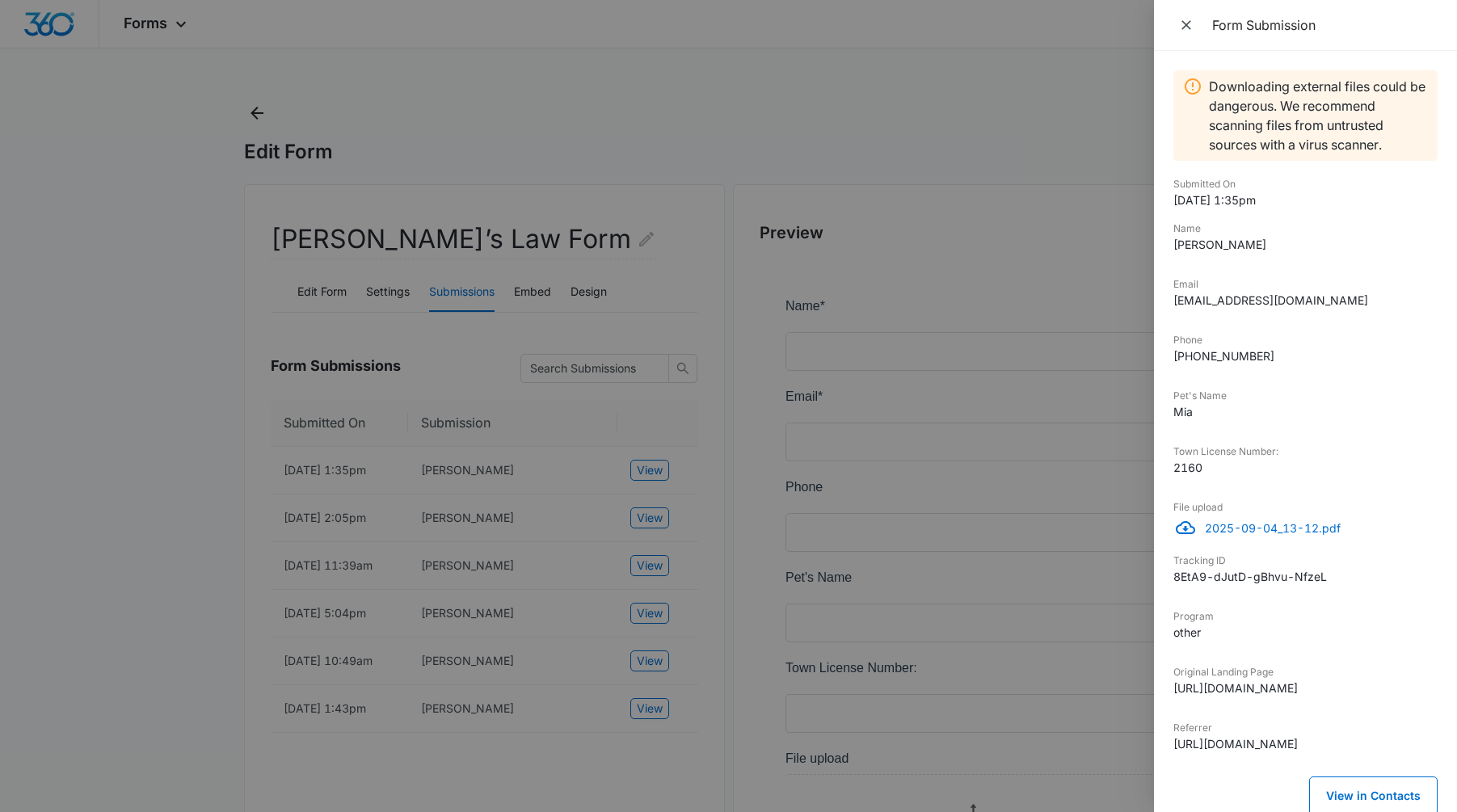
click at [1212, 526] on p "2025-09-04_13-12.pdf" at bounding box center [1321, 529] width 233 height 17
click at [1186, 29] on icon "Close" at bounding box center [1186, 25] width 17 height 17
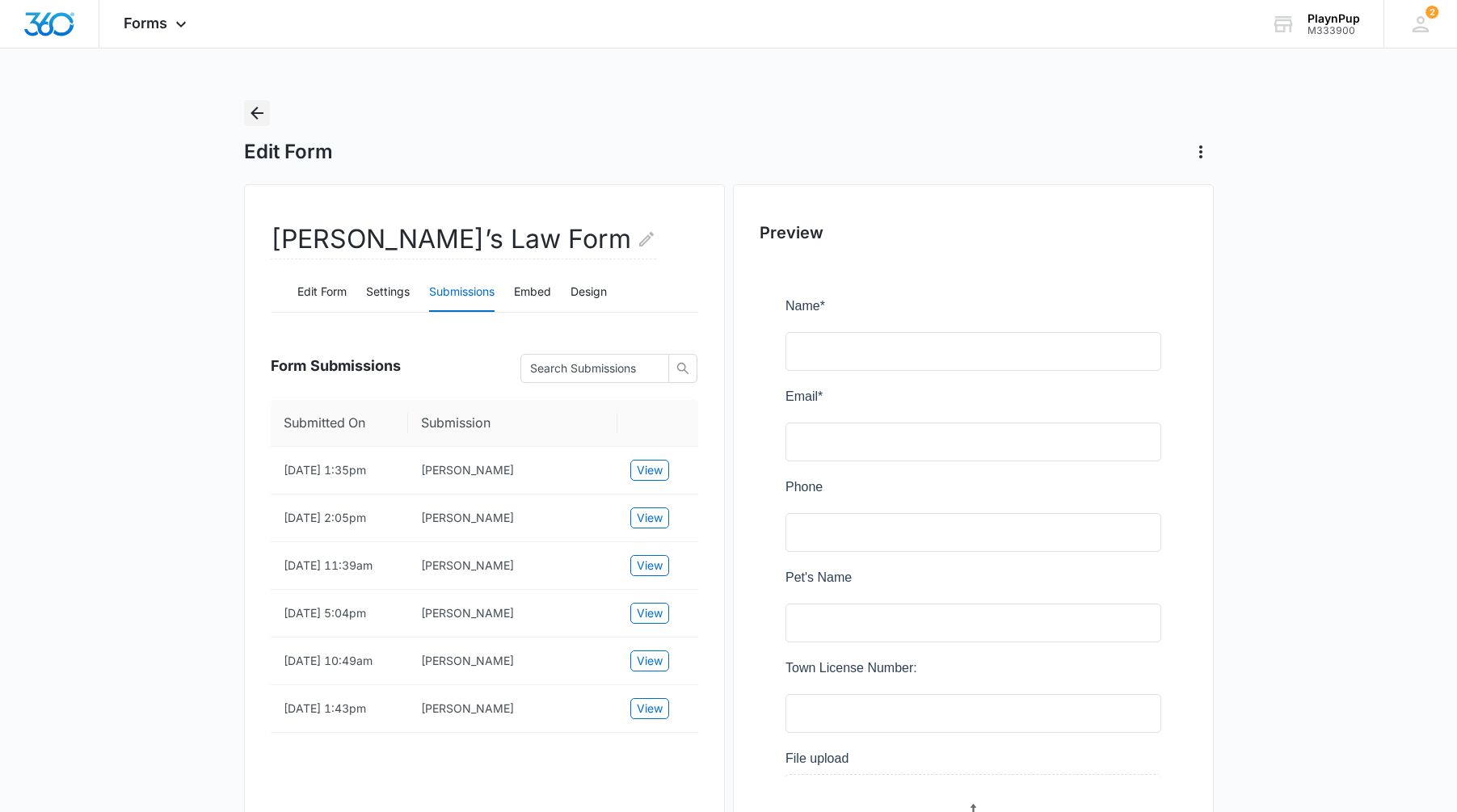
click at [259, 115] on icon "Back" at bounding box center [256, 113] width 19 height 19
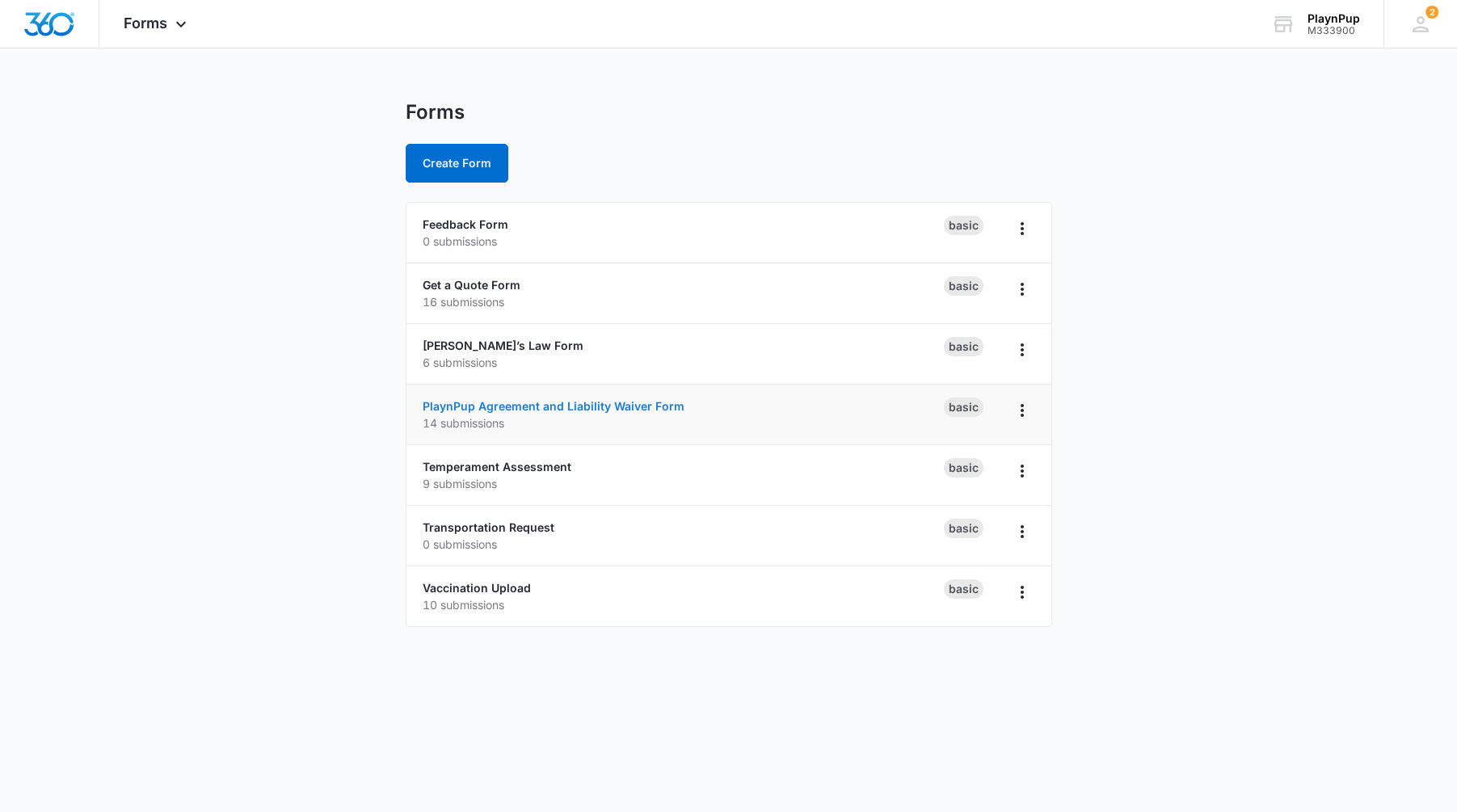
click at [489, 408] on link "PlaynPup Agreement and Liability Waiver Form" at bounding box center [553, 406] width 262 height 14
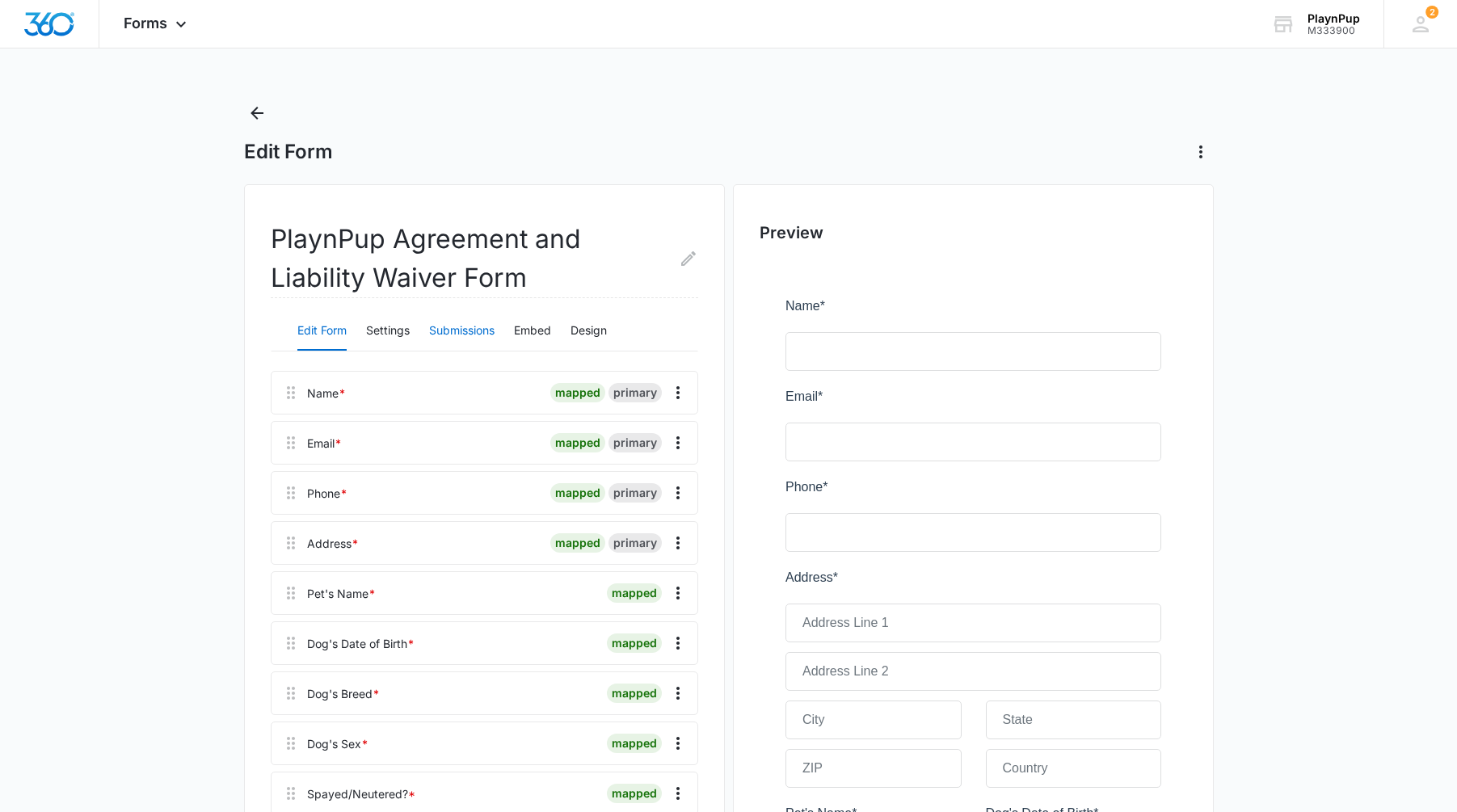
click at [454, 335] on button "Submissions" at bounding box center [461, 331] width 65 height 39
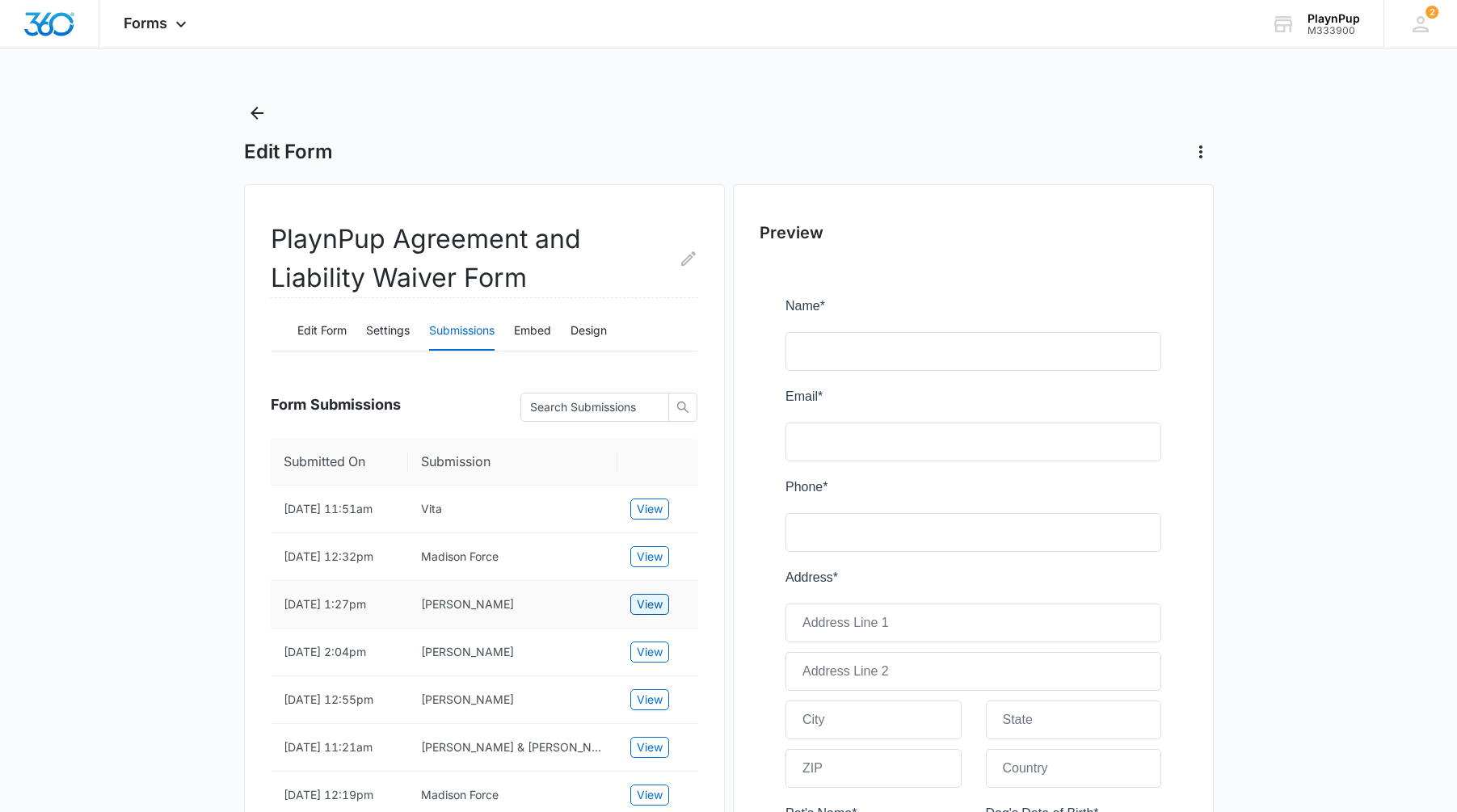
click at [648, 613] on span "View" at bounding box center [649, 604] width 26 height 17
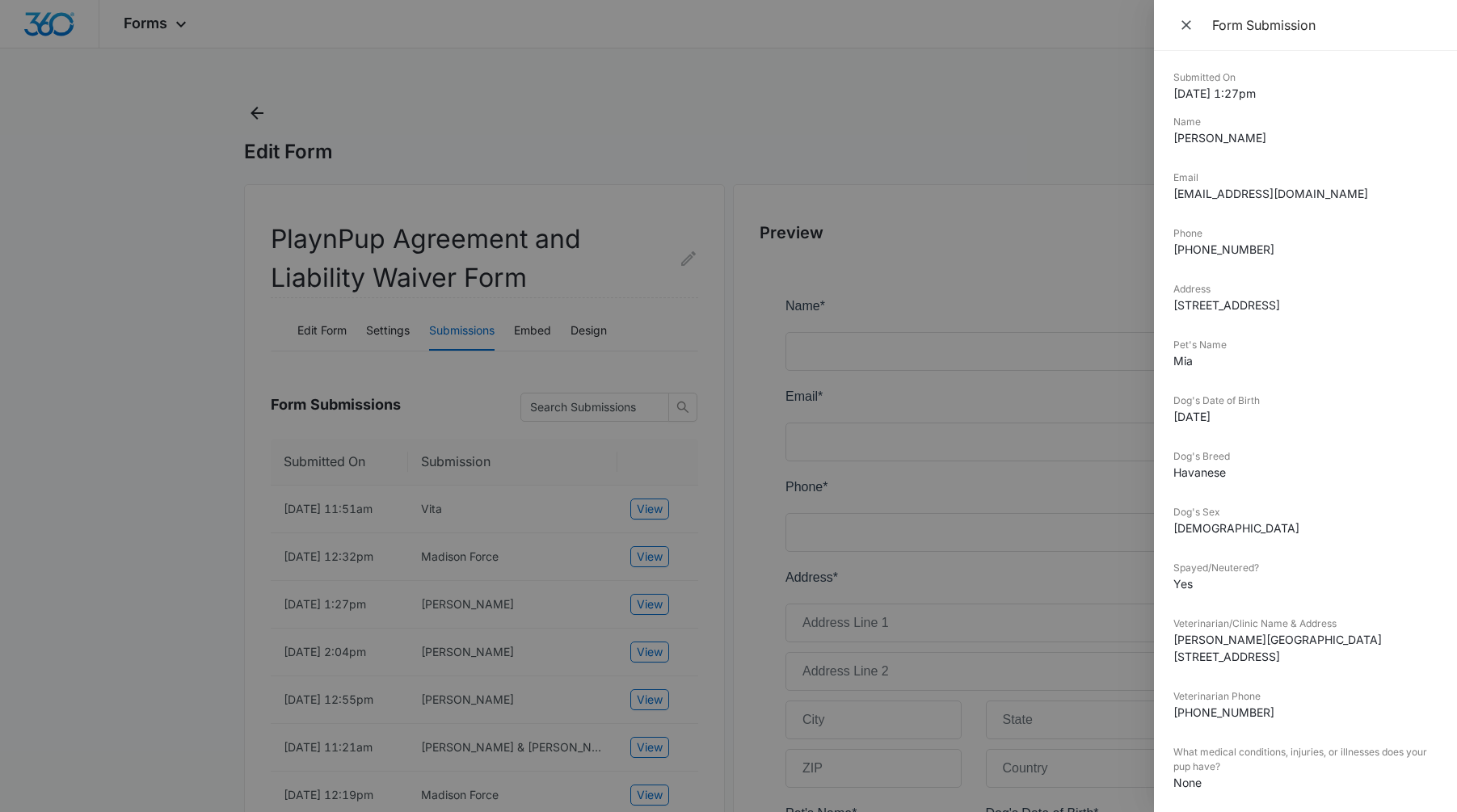
click at [1284, 492] on div "Dog's Breed Havanese" at bounding box center [1305, 470] width 264 height 43
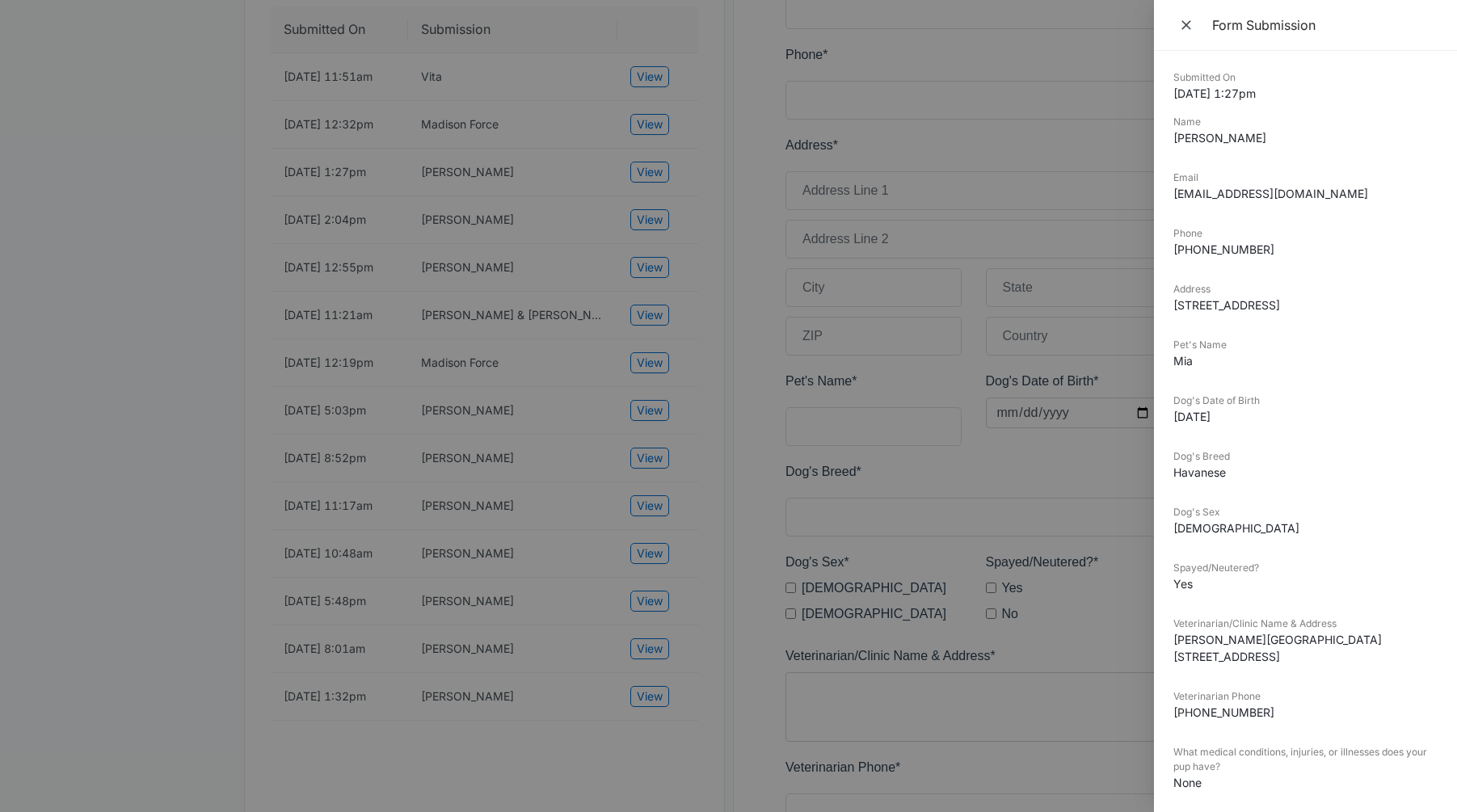
drag, startPoint x: 1188, startPoint y: 24, endPoint x: 1148, endPoint y: 23, distance: 40.0
click at [1188, 24] on icon "Close" at bounding box center [1186, 24] width 10 height 10
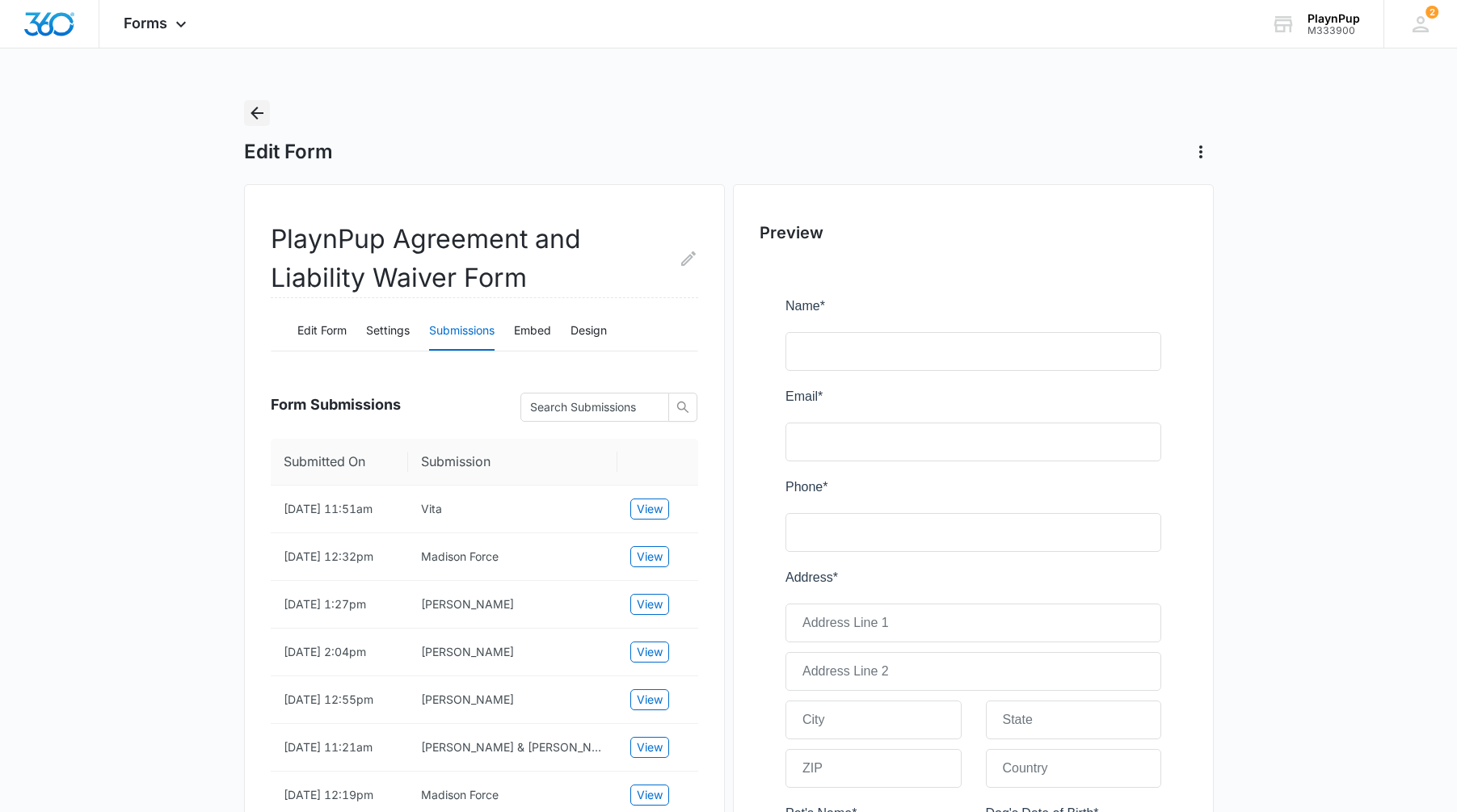
click at [254, 114] on icon "Back" at bounding box center [256, 113] width 13 height 13
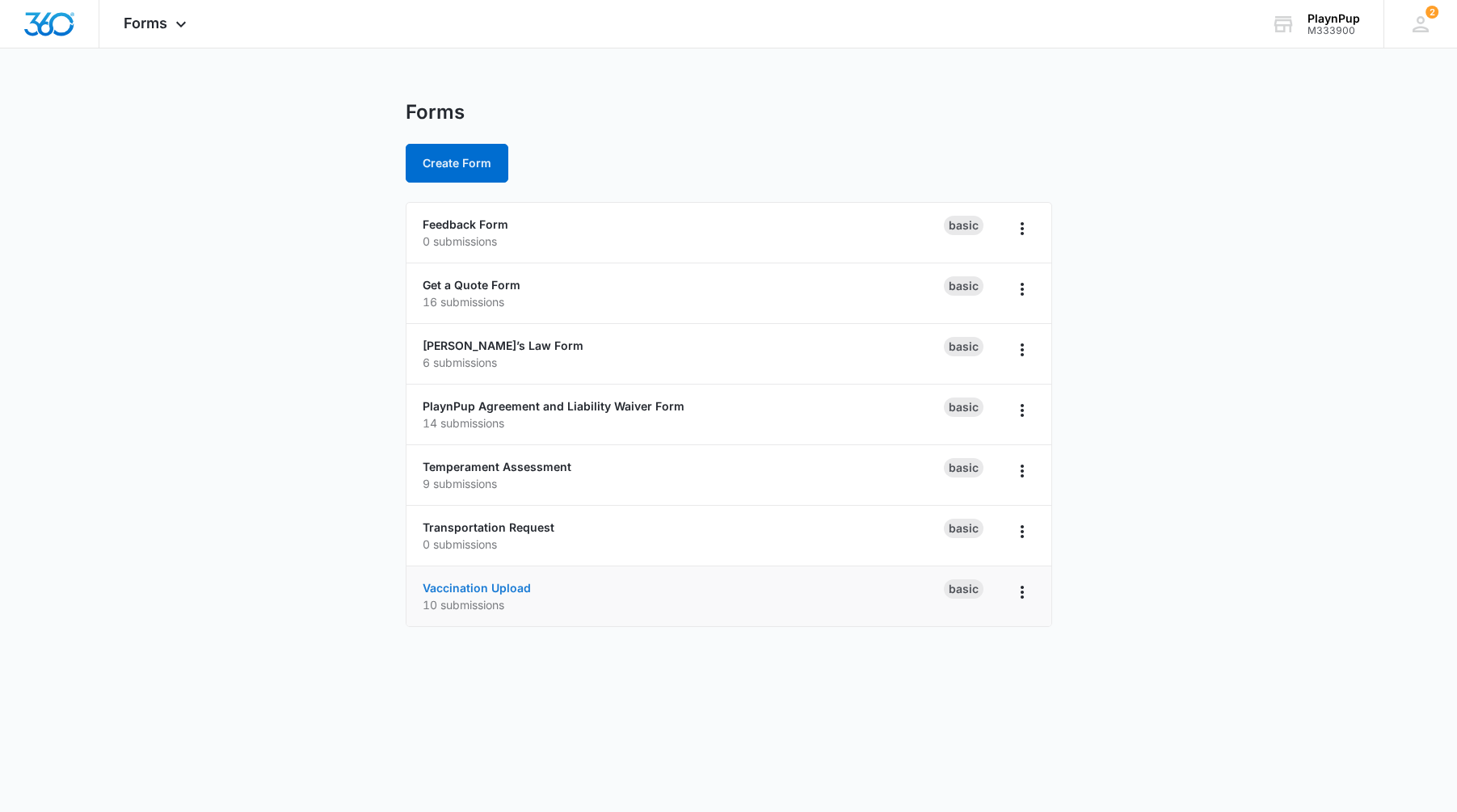
click at [486, 588] on link "Vaccination Upload" at bounding box center [476, 588] width 109 height 14
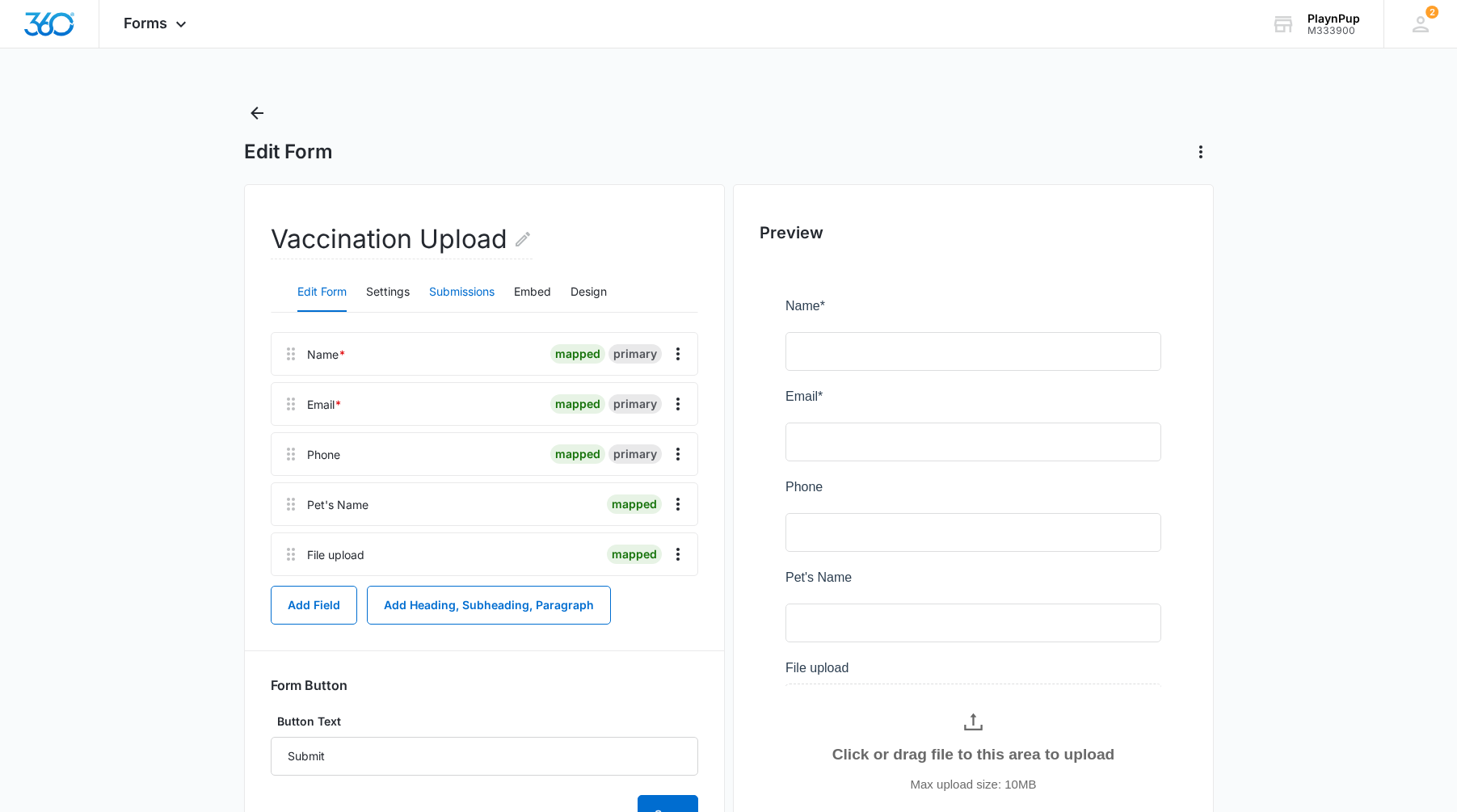
click at [452, 294] on button "Submissions" at bounding box center [461, 292] width 65 height 39
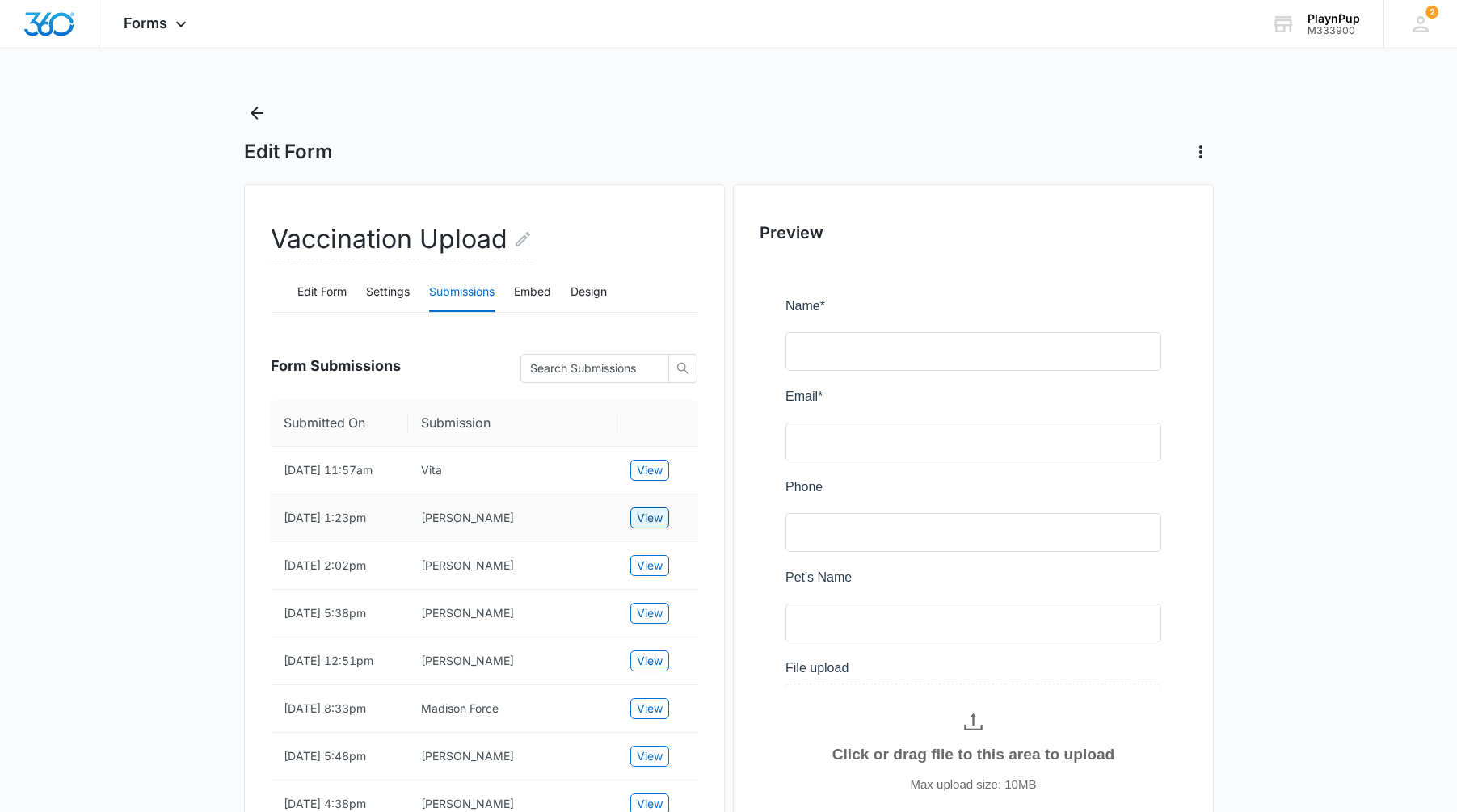
click at [646, 518] on span "View" at bounding box center [649, 517] width 26 height 17
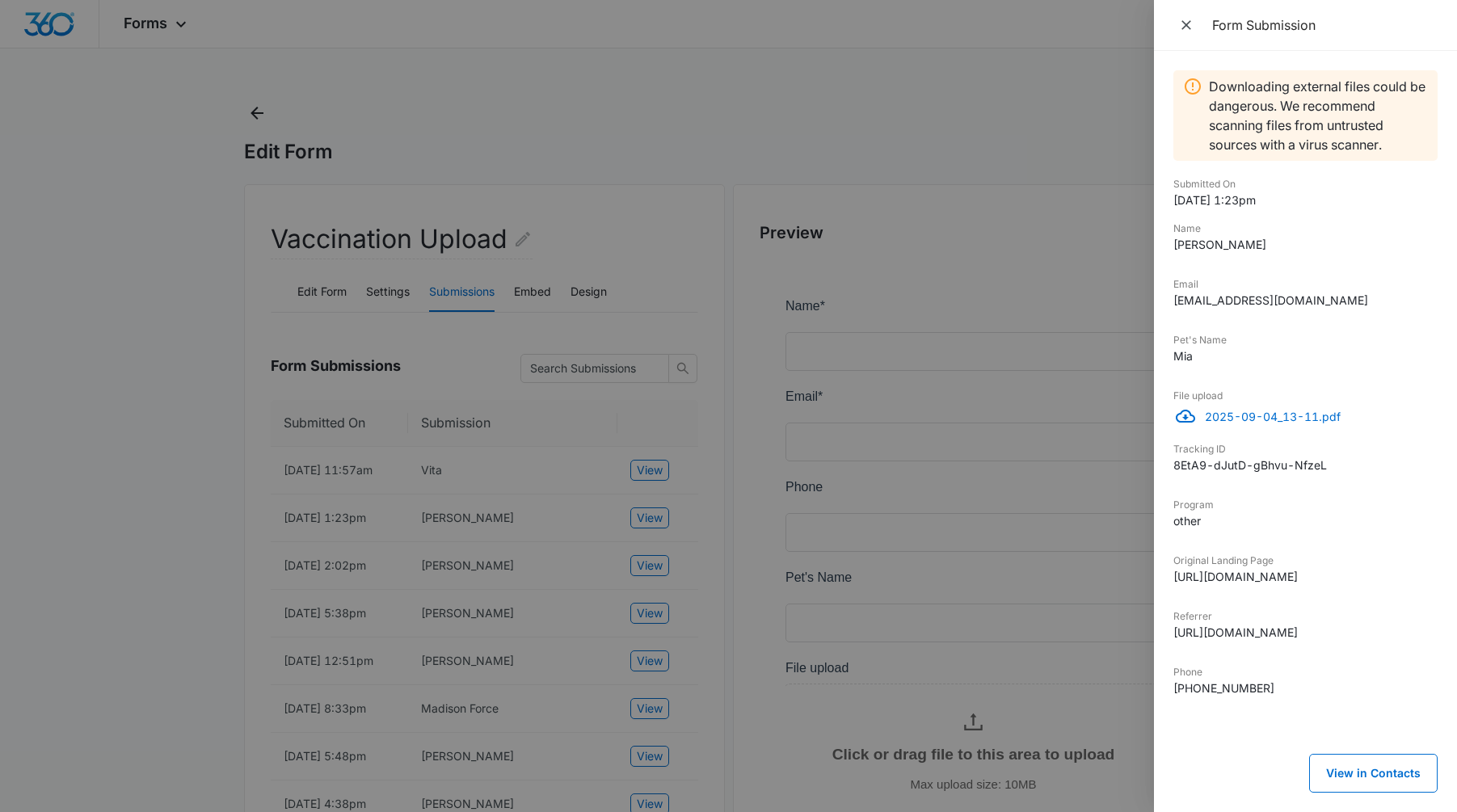
click at [669, 150] on div at bounding box center [728, 406] width 1457 height 812
